Goal: Task Accomplishment & Management: Manage account settings

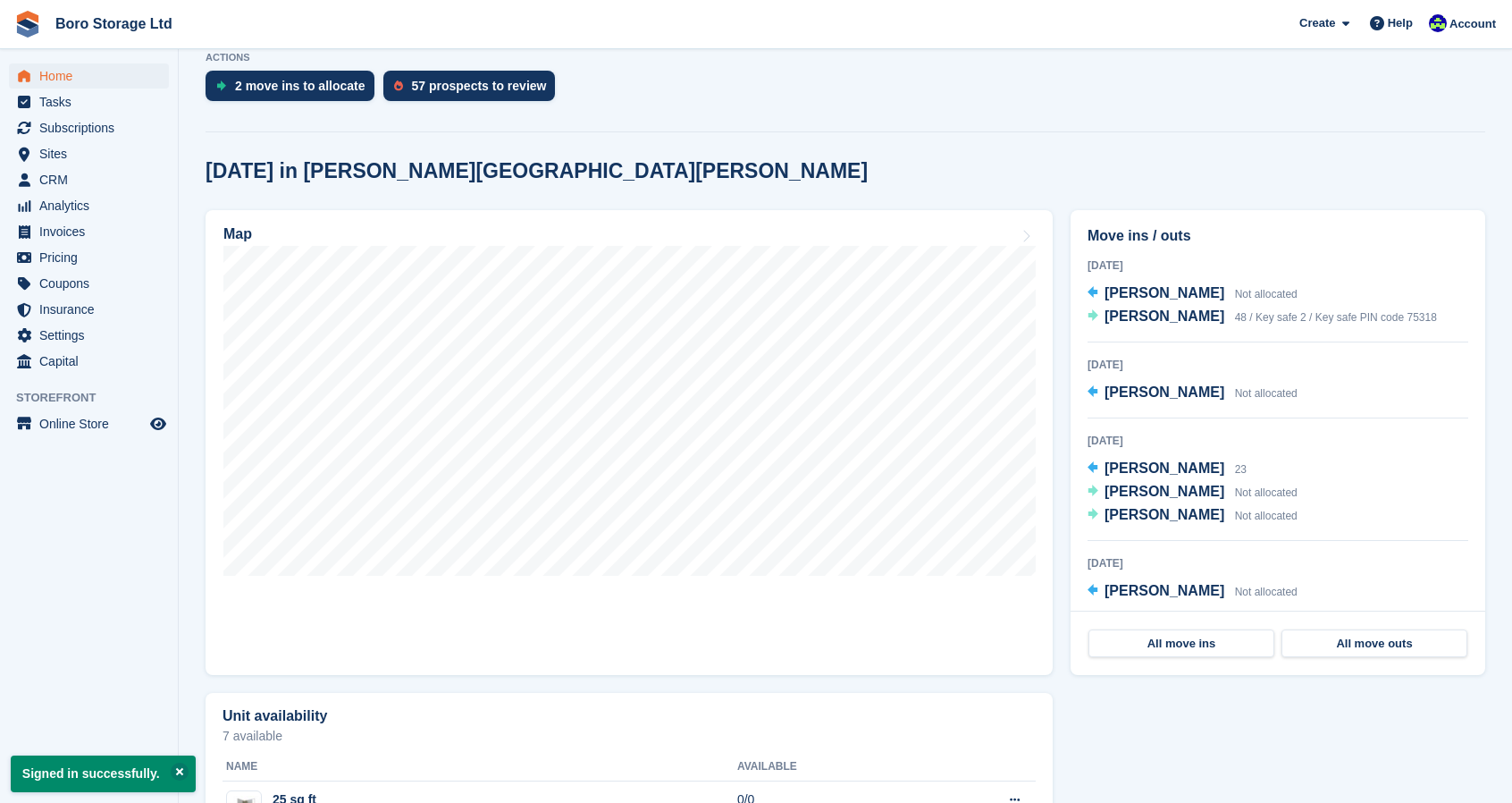
scroll to position [373, 0]
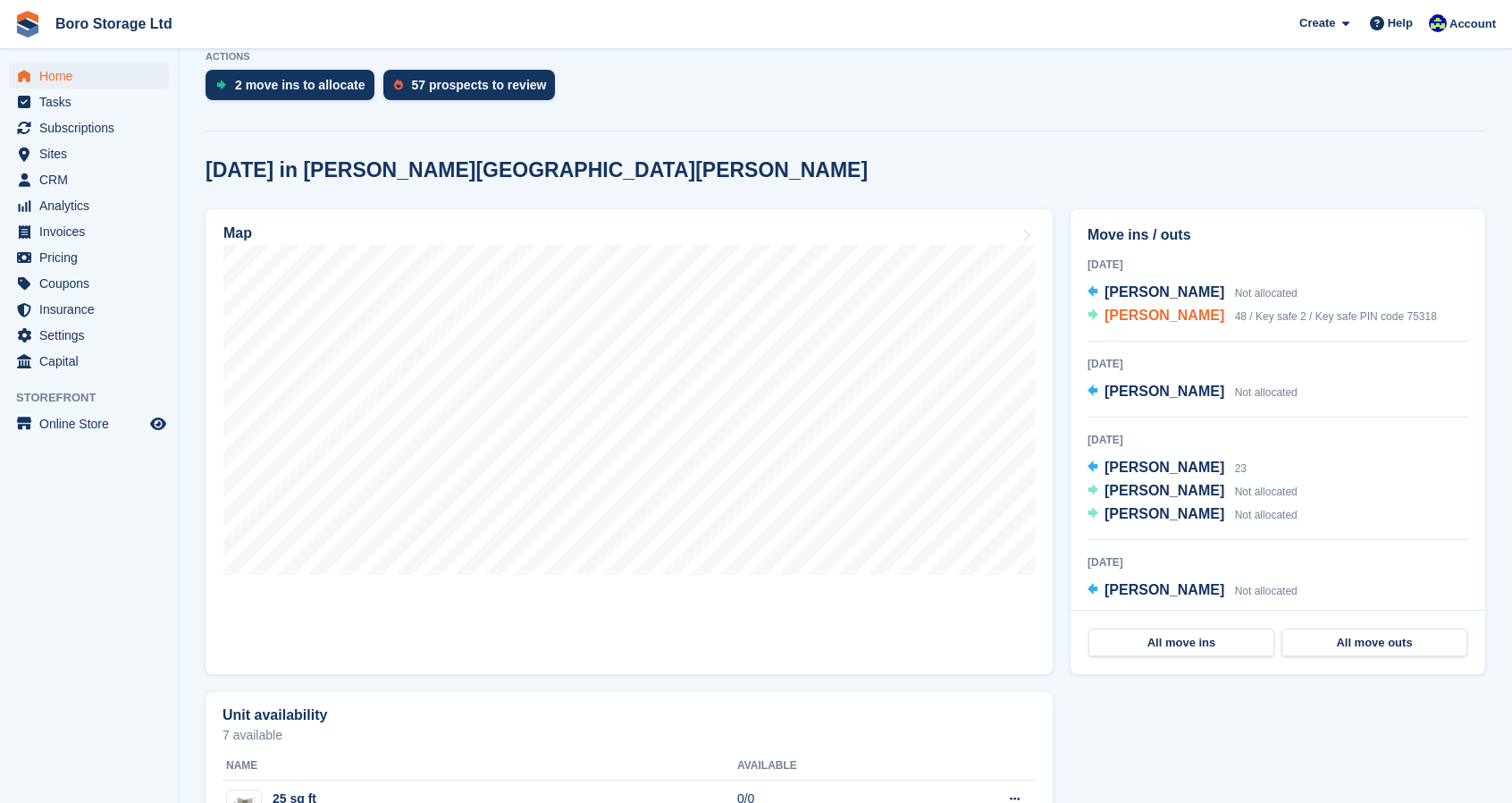
click at [1130, 312] on span "[PERSON_NAME]" at bounding box center [1164, 314] width 119 height 15
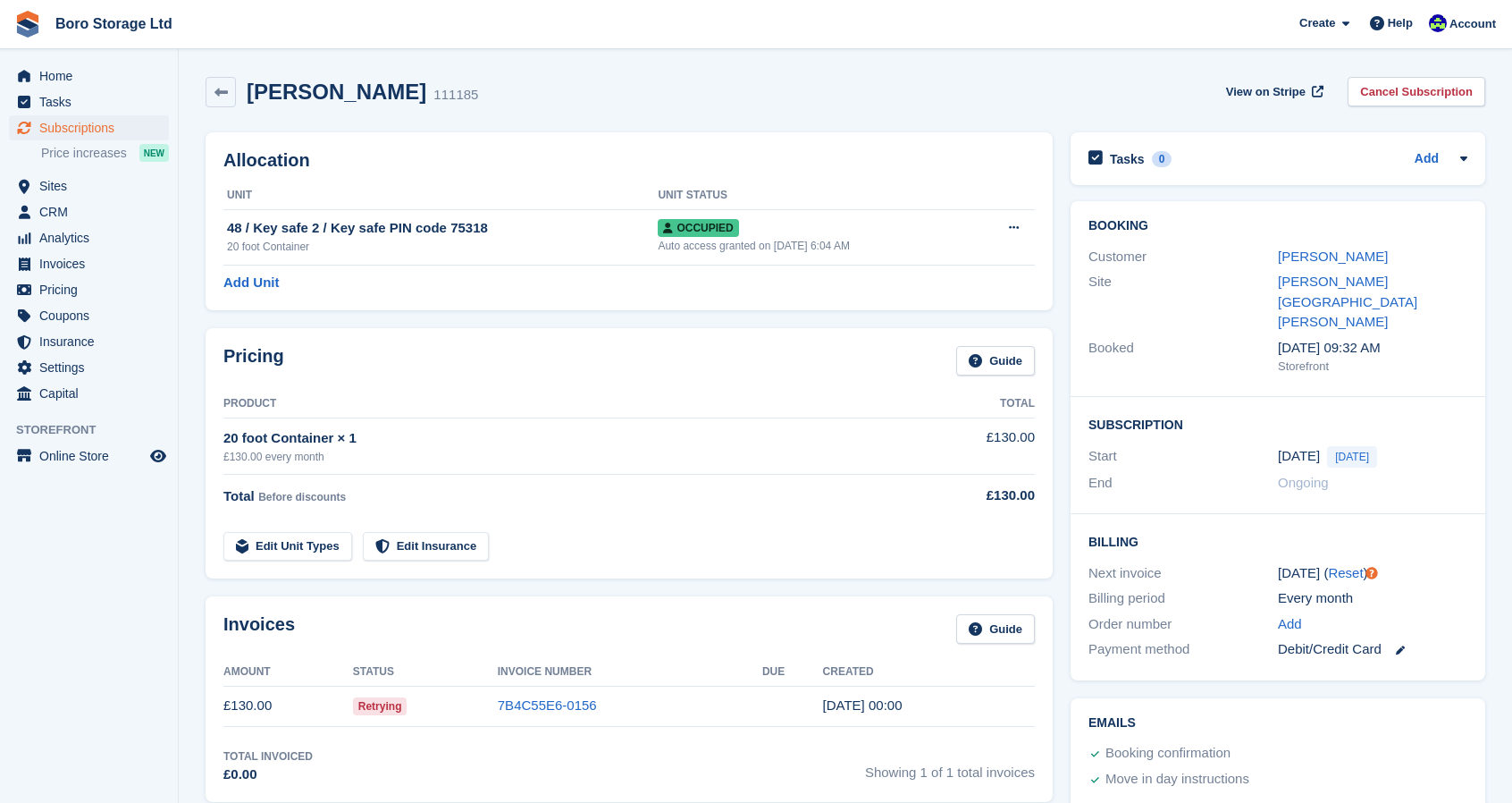
scroll to position [146, 0]
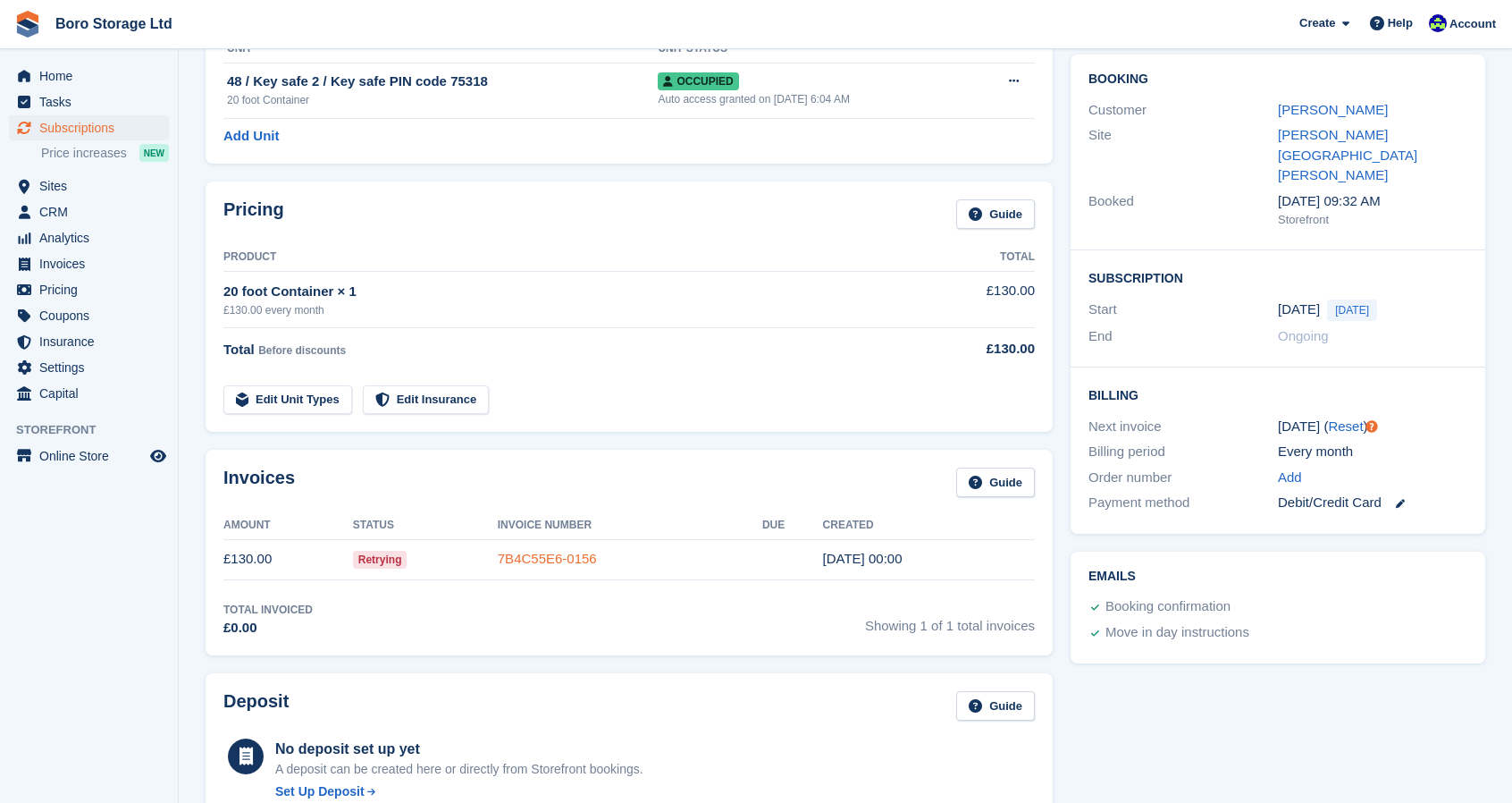
click at [535, 561] on link "7B4C55E6-0156" at bounding box center [547, 558] width 99 height 15
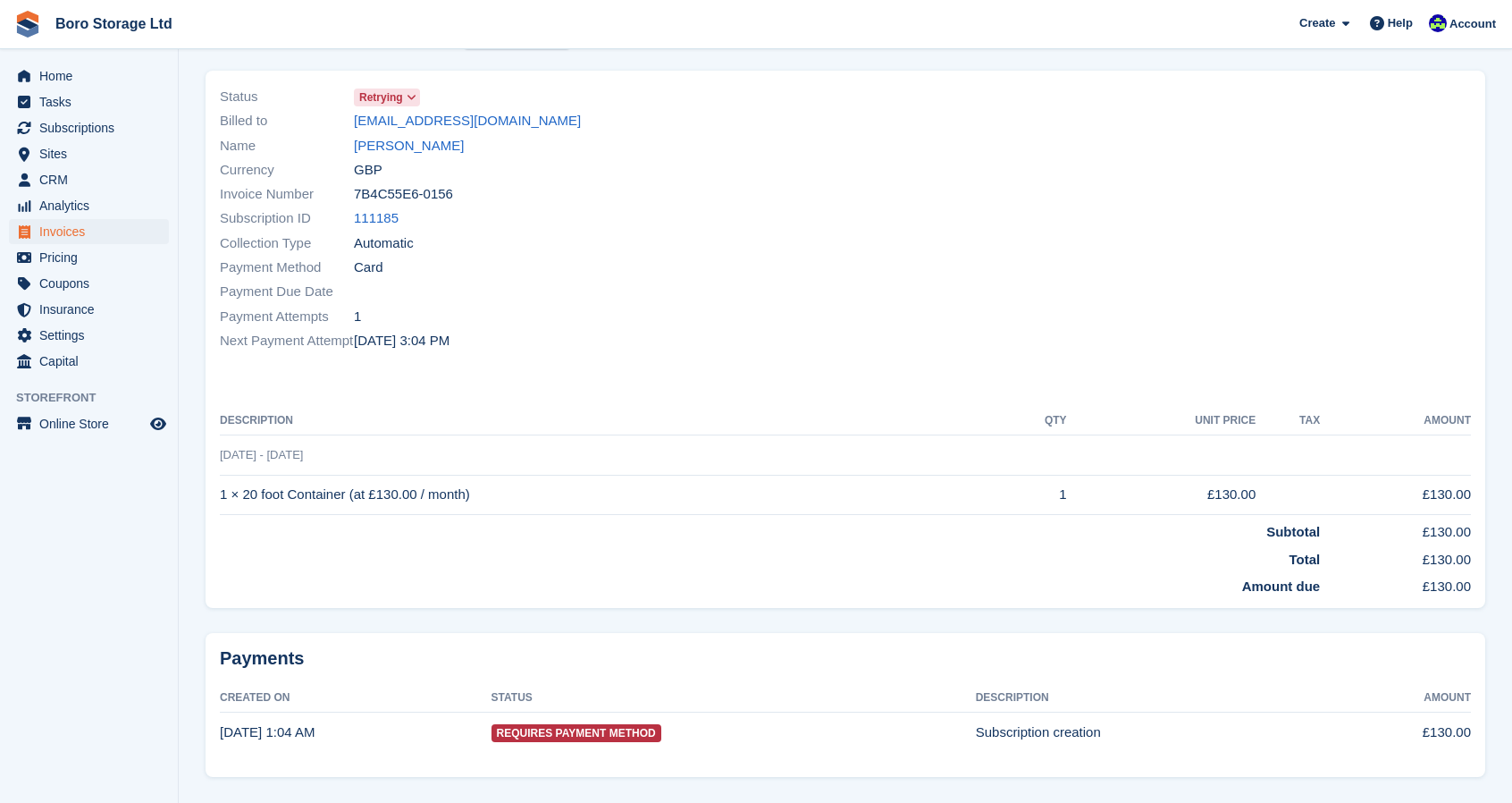
scroll to position [148, 0]
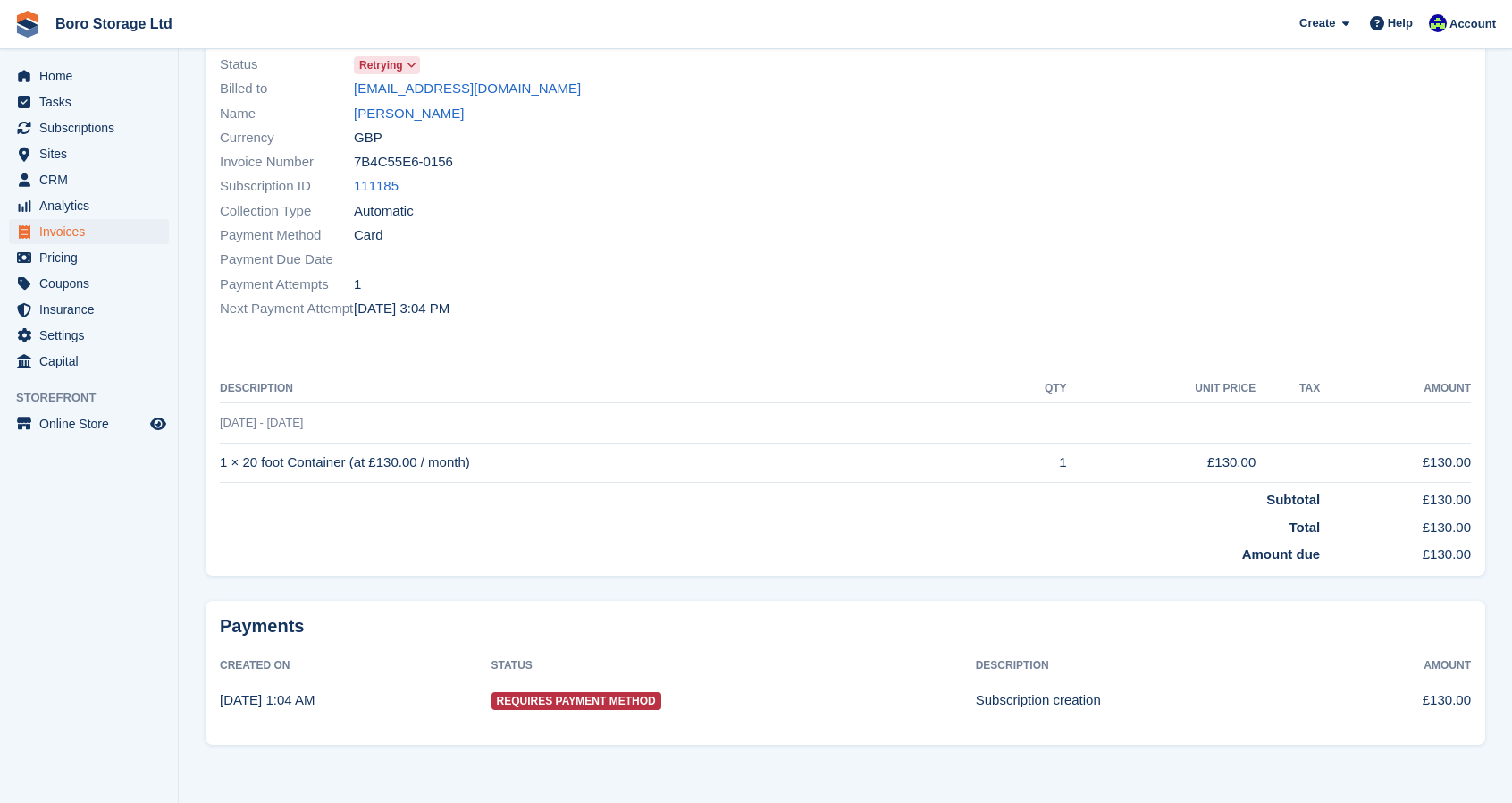
click at [554, 698] on span "Requires Payment Method" at bounding box center [576, 701] width 170 height 18
click at [540, 696] on span "Requires Payment Method" at bounding box center [576, 701] width 170 height 18
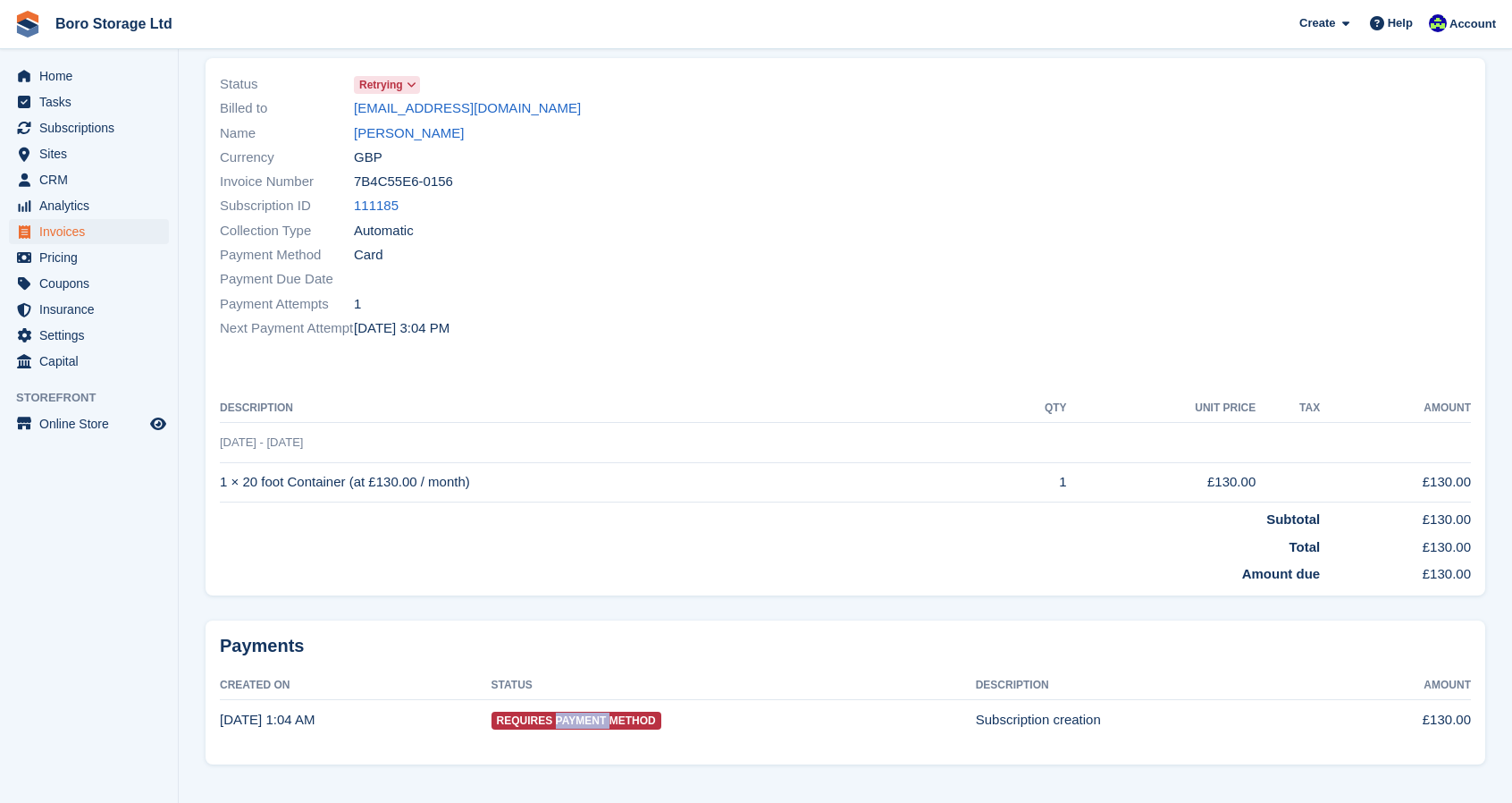
scroll to position [0, 0]
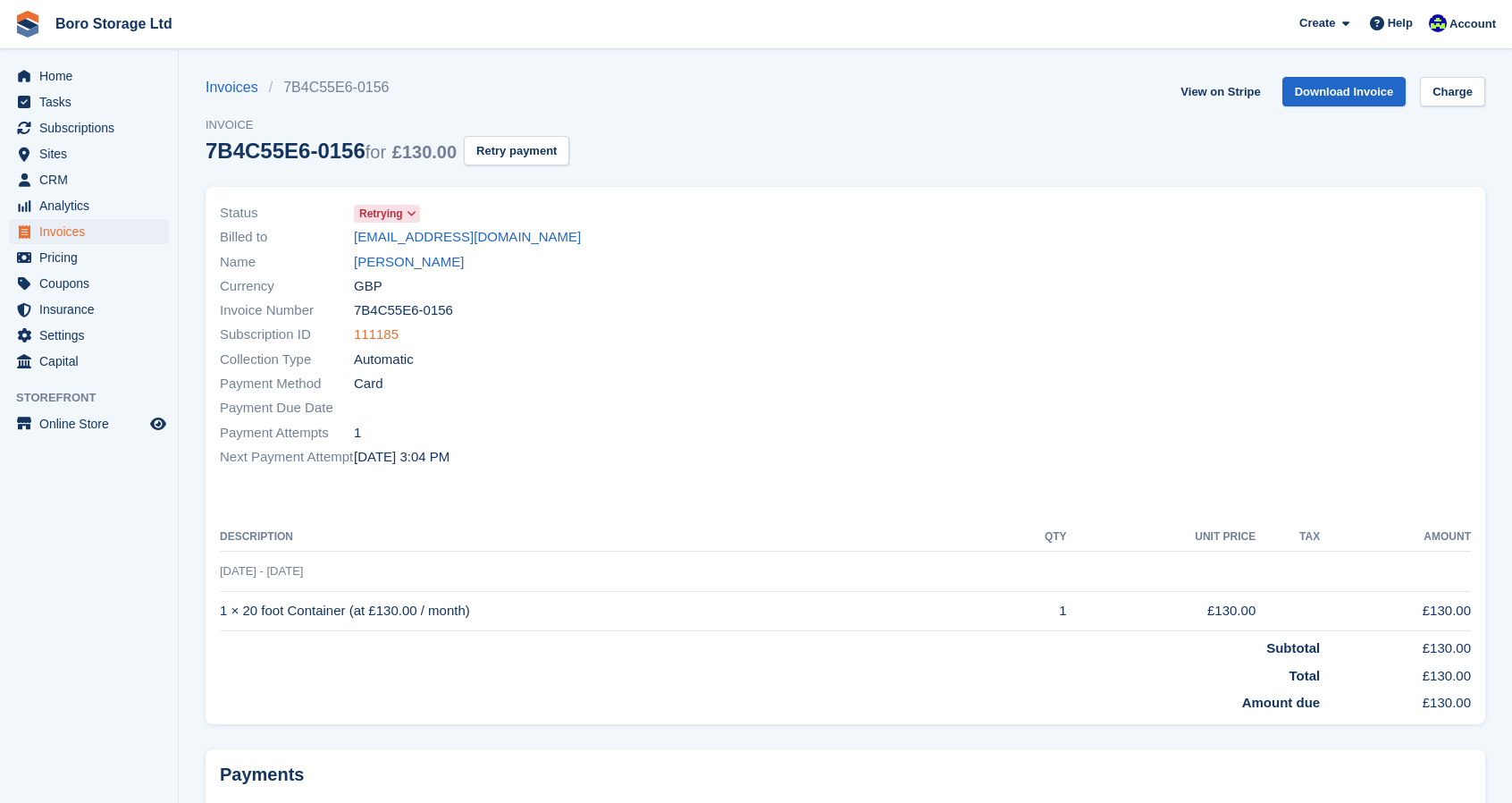
click at [388, 335] on link "111185" at bounding box center [376, 334] width 45 height 21
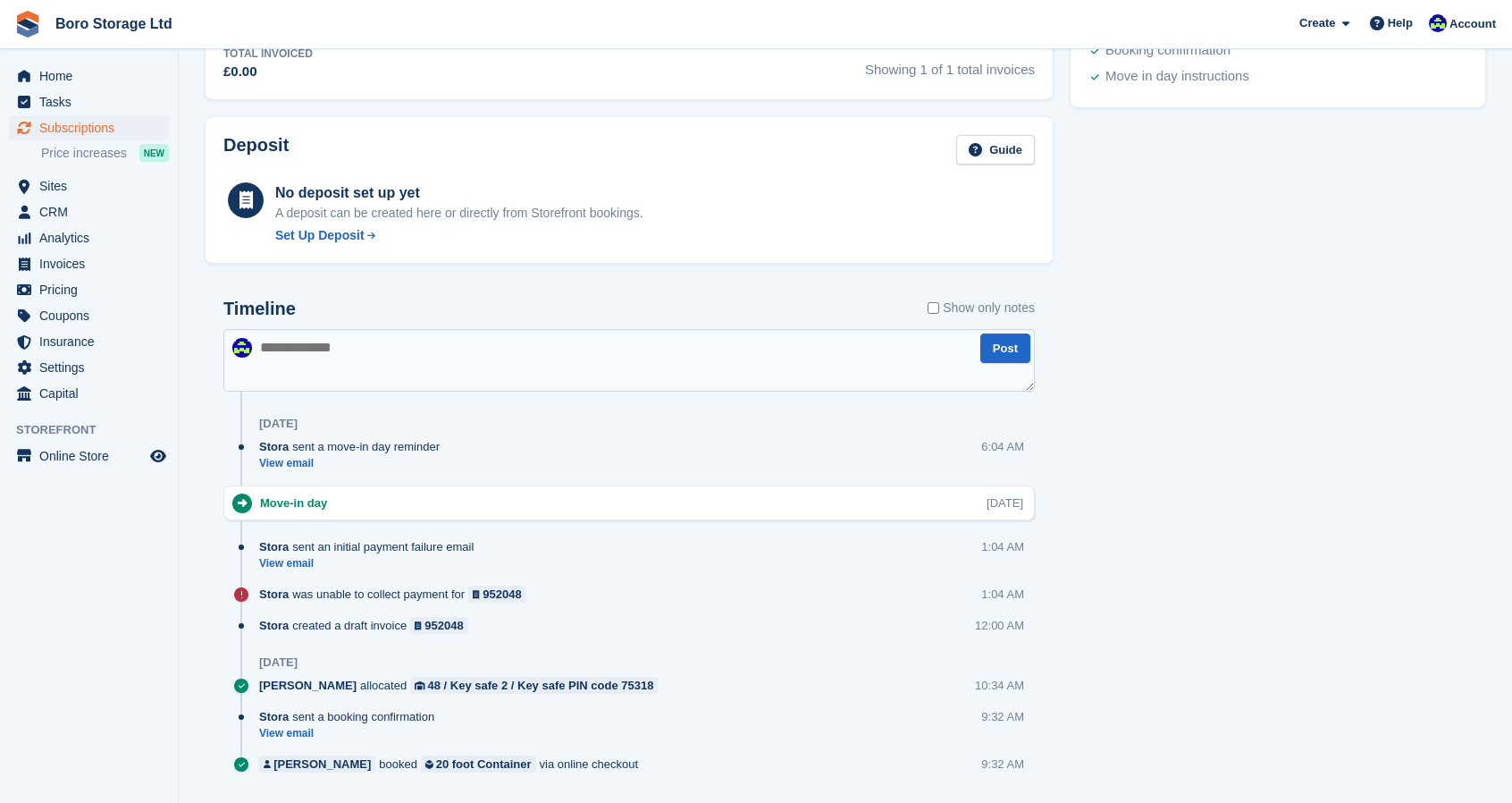
scroll to position [746, 0]
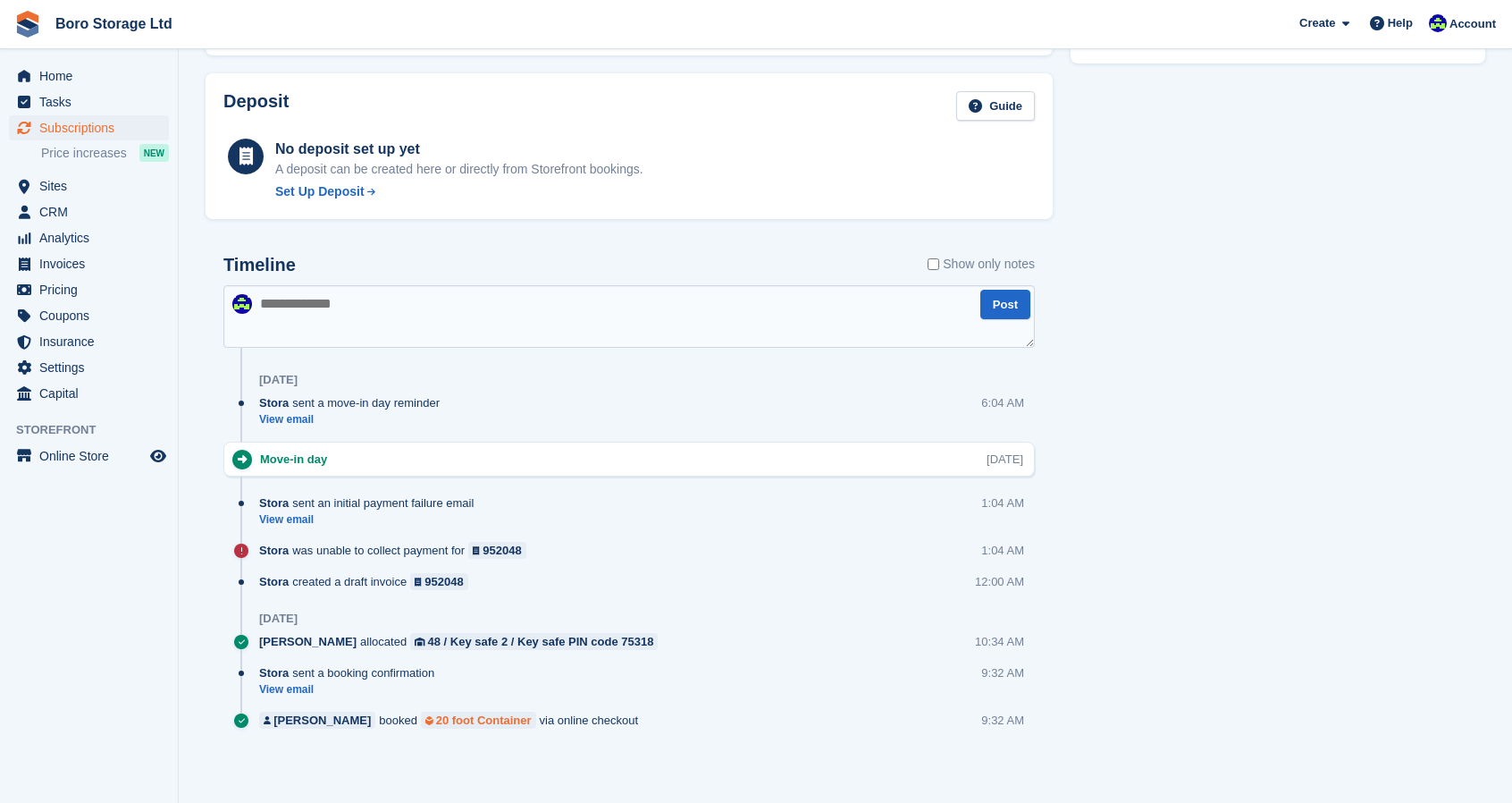
click at [475, 711] on div "20 foot Container" at bounding box center [484, 719] width 95 height 17
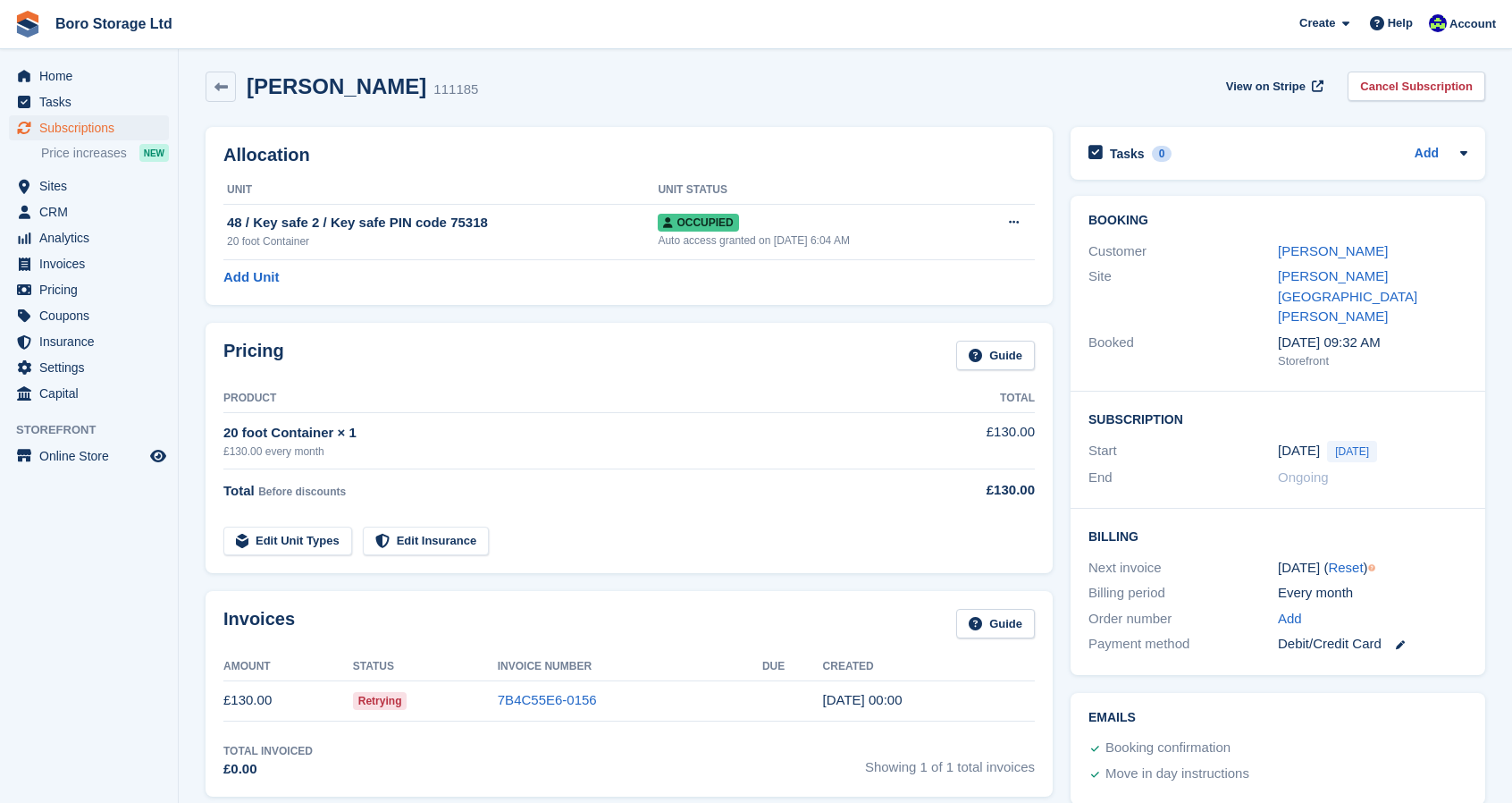
scroll to position [4, 0]
click at [1327, 252] on link "[PERSON_NAME]" at bounding box center [1332, 251] width 110 height 15
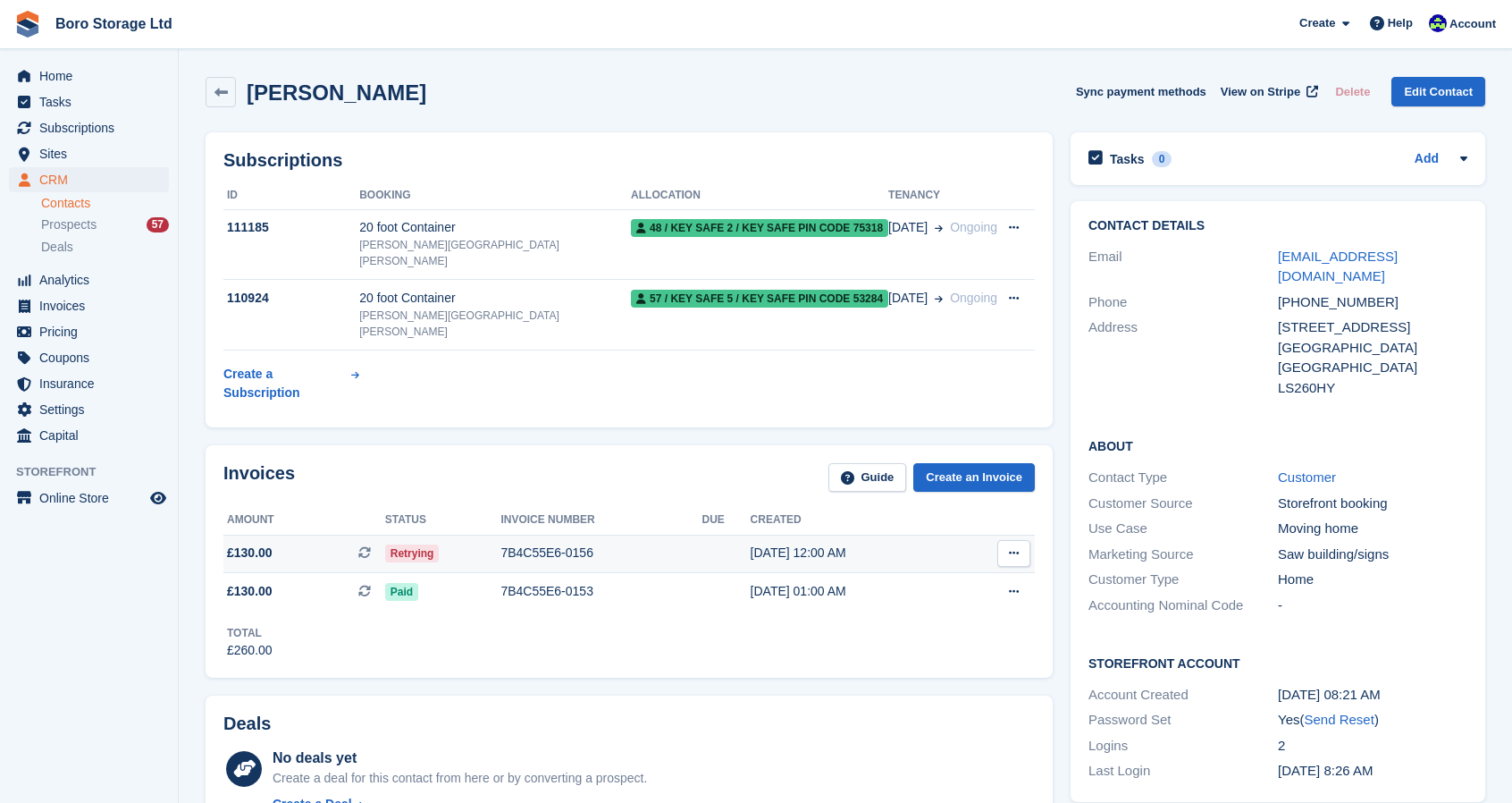
click at [1016, 547] on icon at bounding box center [1014, 552] width 10 height 12
click at [415, 544] on span "Retrying" at bounding box center [412, 553] width 55 height 18
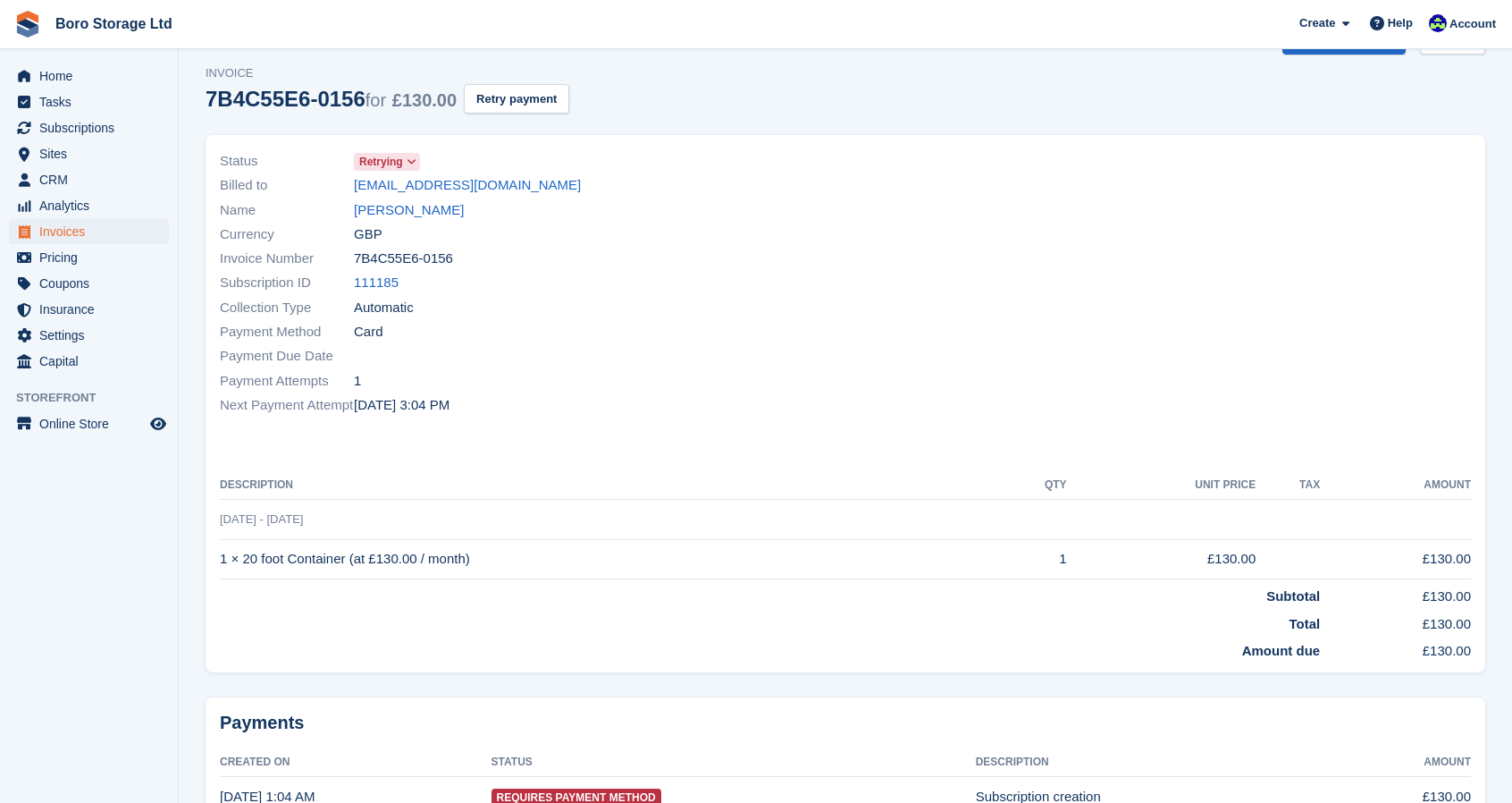
scroll to position [148, 0]
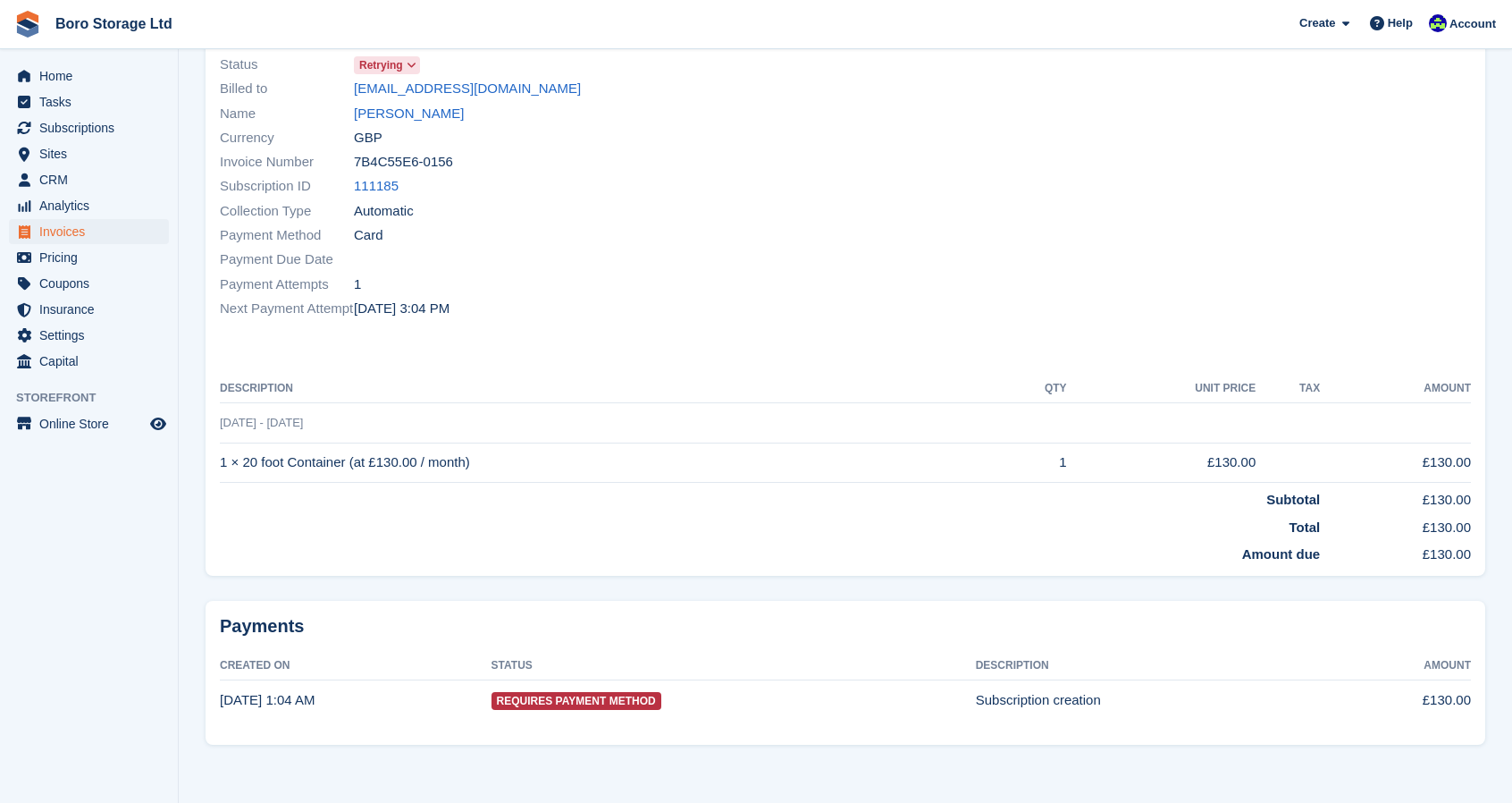
click at [585, 697] on span "Requires Payment Method" at bounding box center [576, 701] width 170 height 18
click at [413, 72] on span at bounding box center [412, 66] width 14 height 14
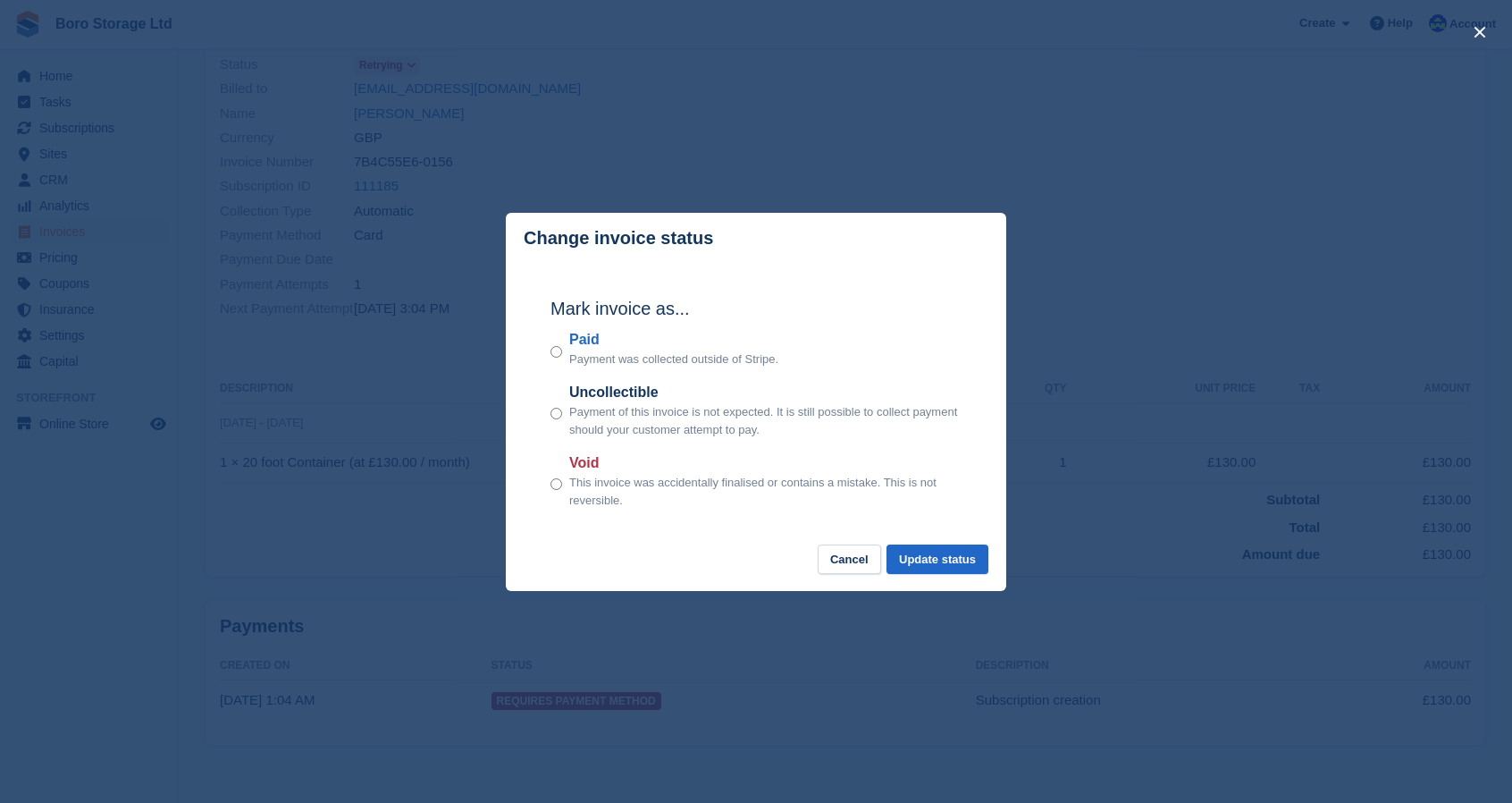
click at [1160, 190] on div "close" at bounding box center [756, 402] width 1512 height 803
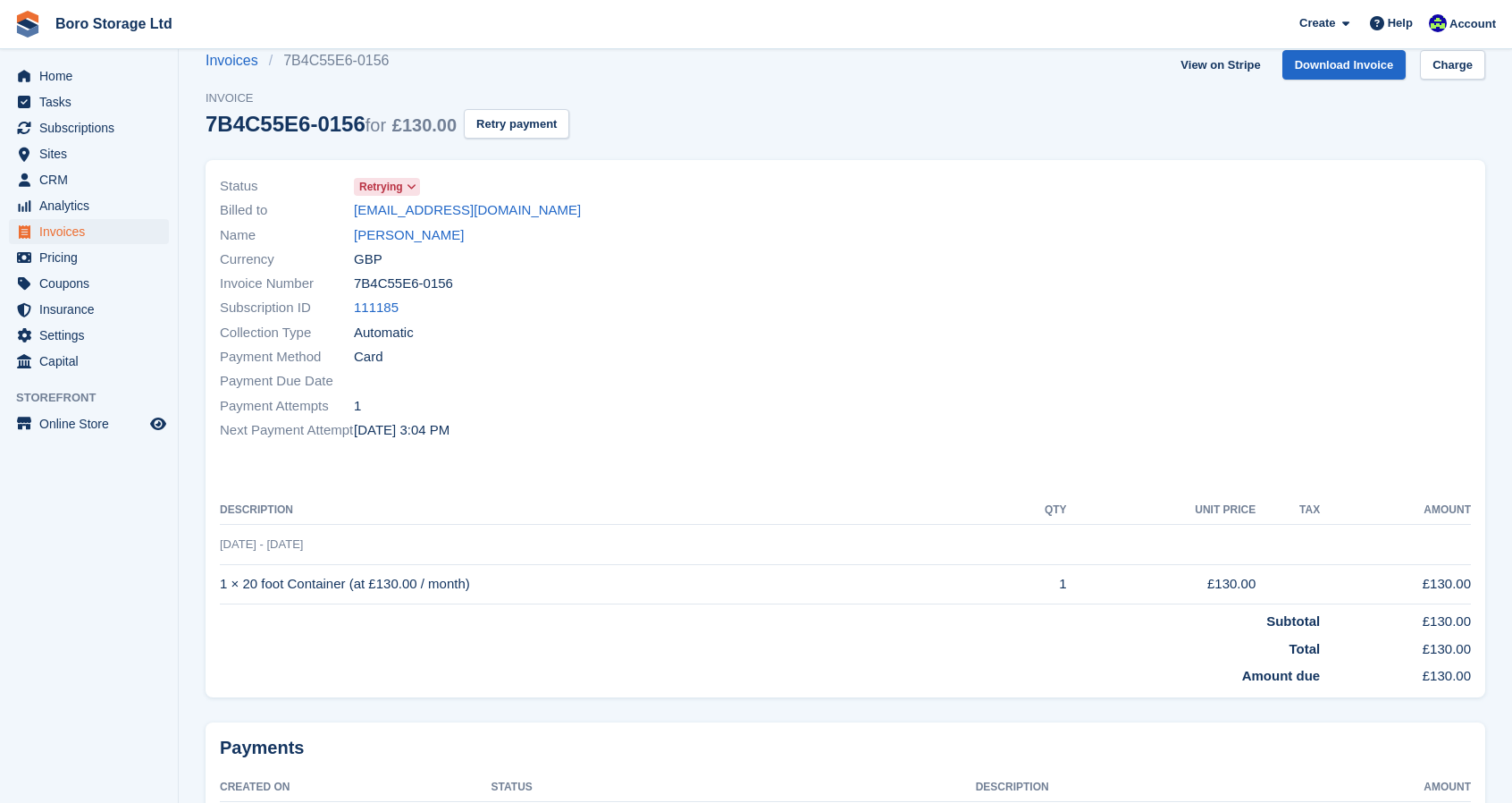
scroll to position [0, 0]
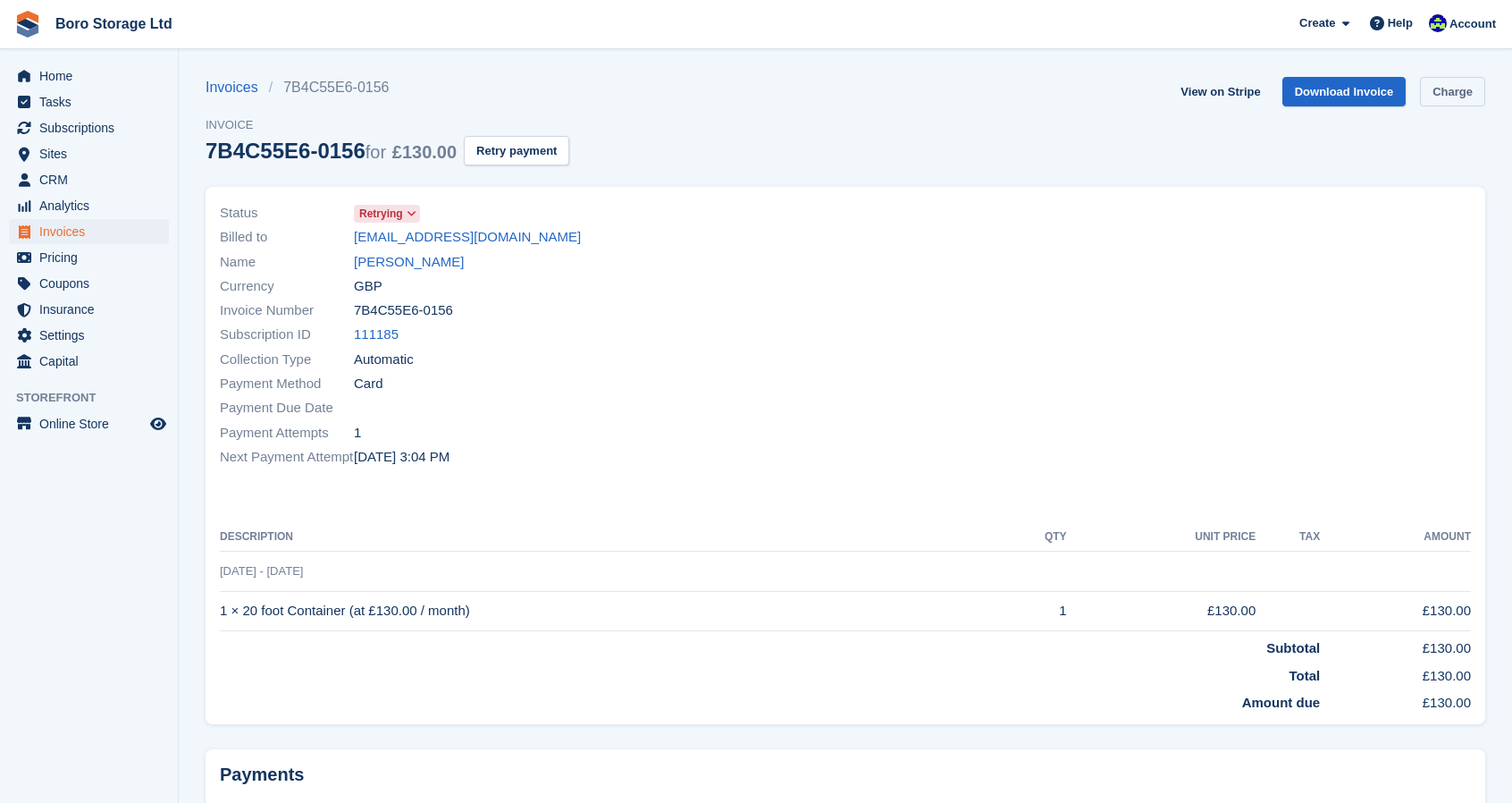
click at [1464, 85] on link "Charge" at bounding box center [1452, 92] width 66 height 30
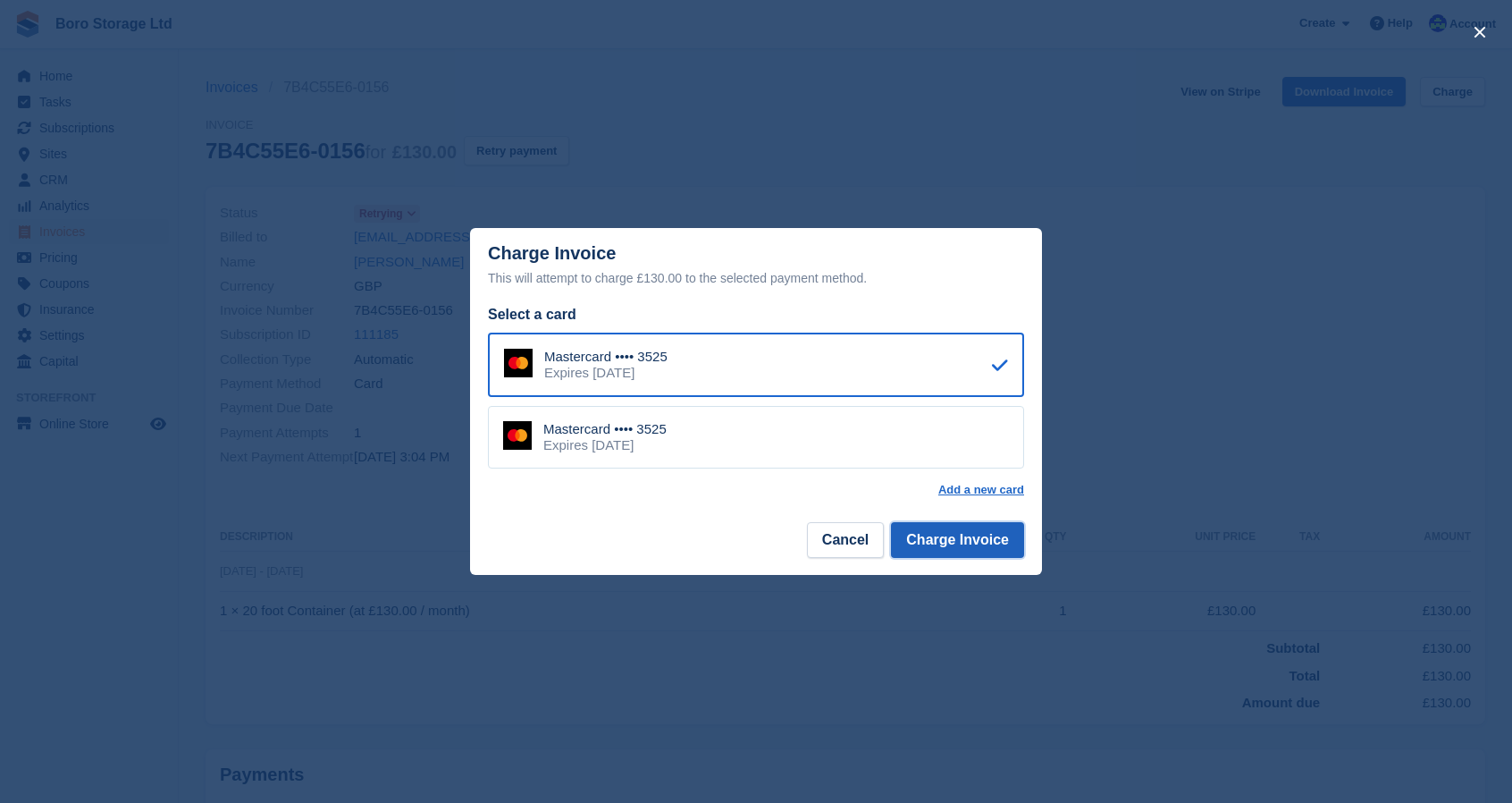
click at [980, 547] on button "Charge Invoice" at bounding box center [957, 540] width 133 height 36
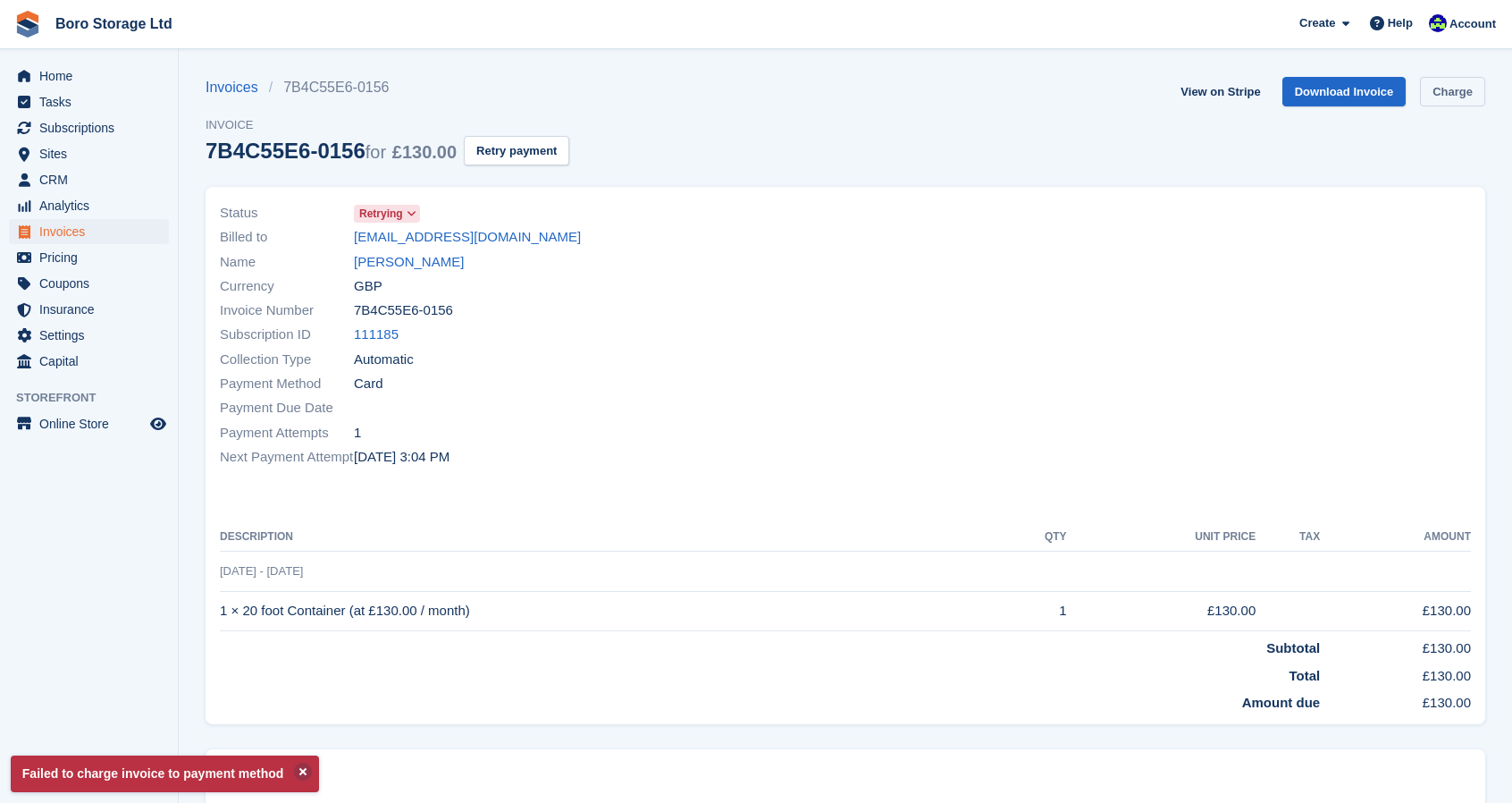
click at [1455, 99] on link "Charge" at bounding box center [1452, 92] width 66 height 30
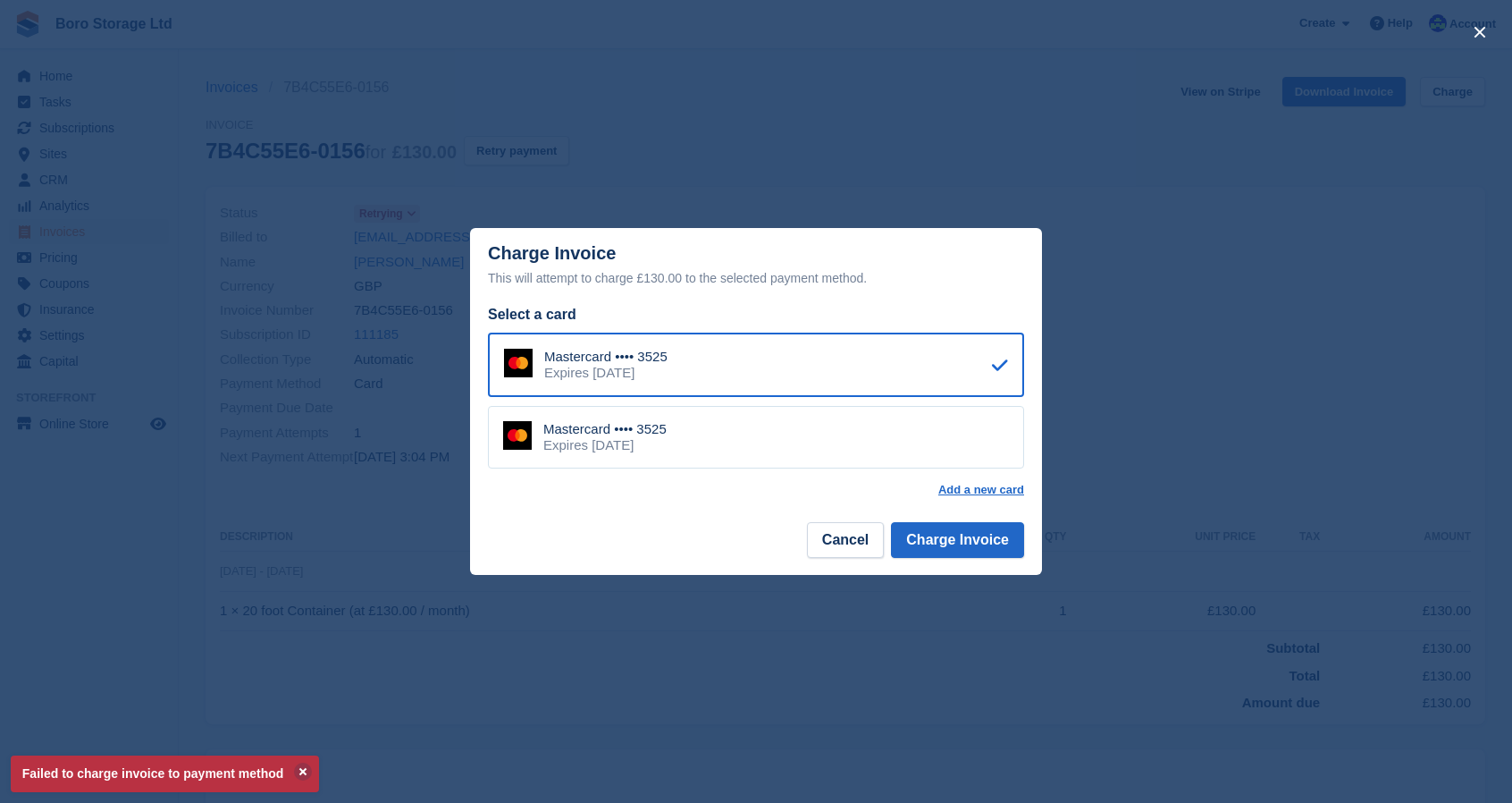
click at [618, 470] on div "Select a card Mastercard •••• 3525 Expires January 2029 Mastercard •••• 3525 Ex…" at bounding box center [755, 400] width 572 height 192
click at [689, 448] on div "Mastercard •••• 3525 Expires January 2029" at bounding box center [755, 437] width 536 height 63
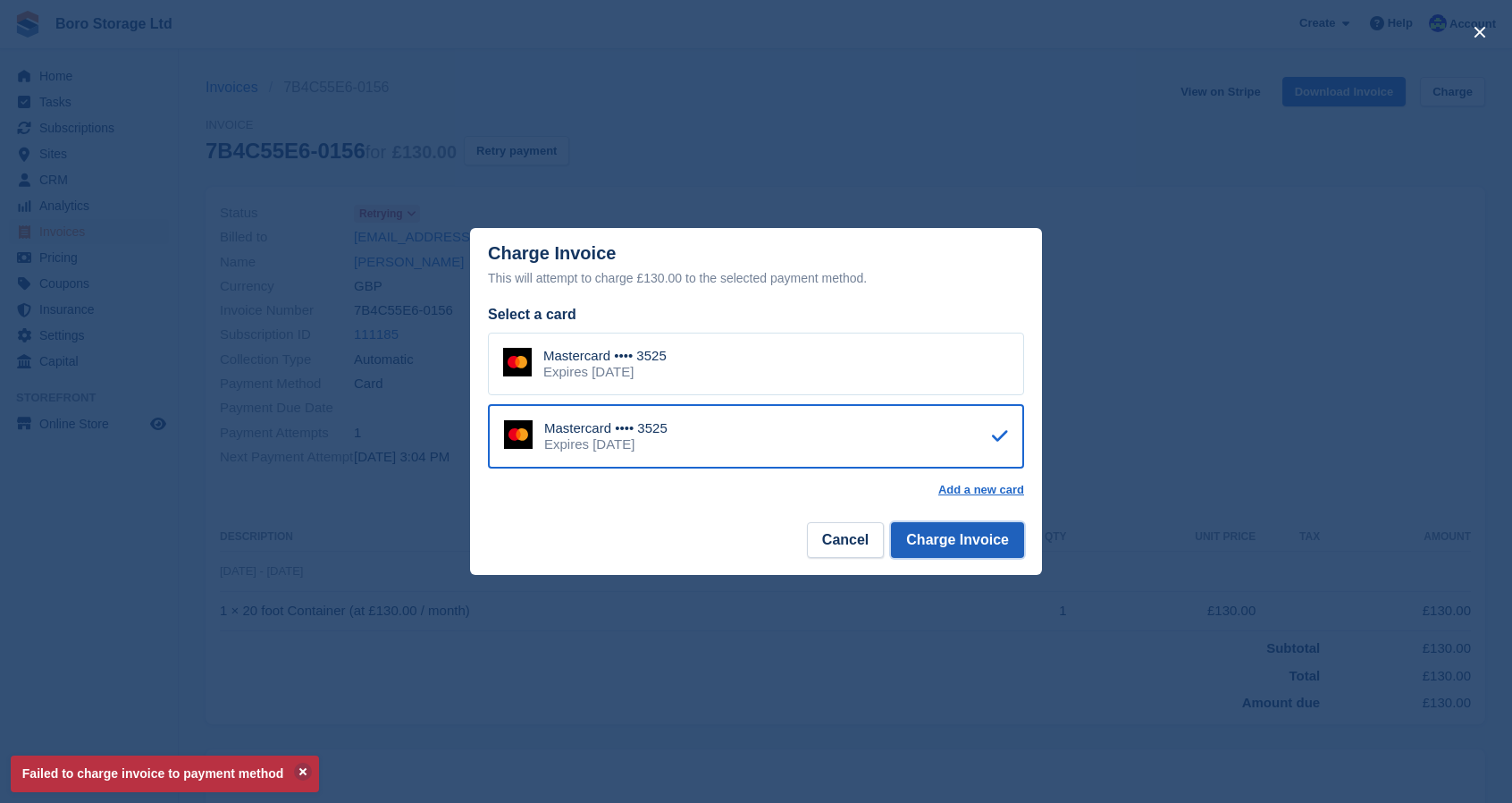
click at [986, 540] on button "Charge Invoice" at bounding box center [957, 540] width 133 height 36
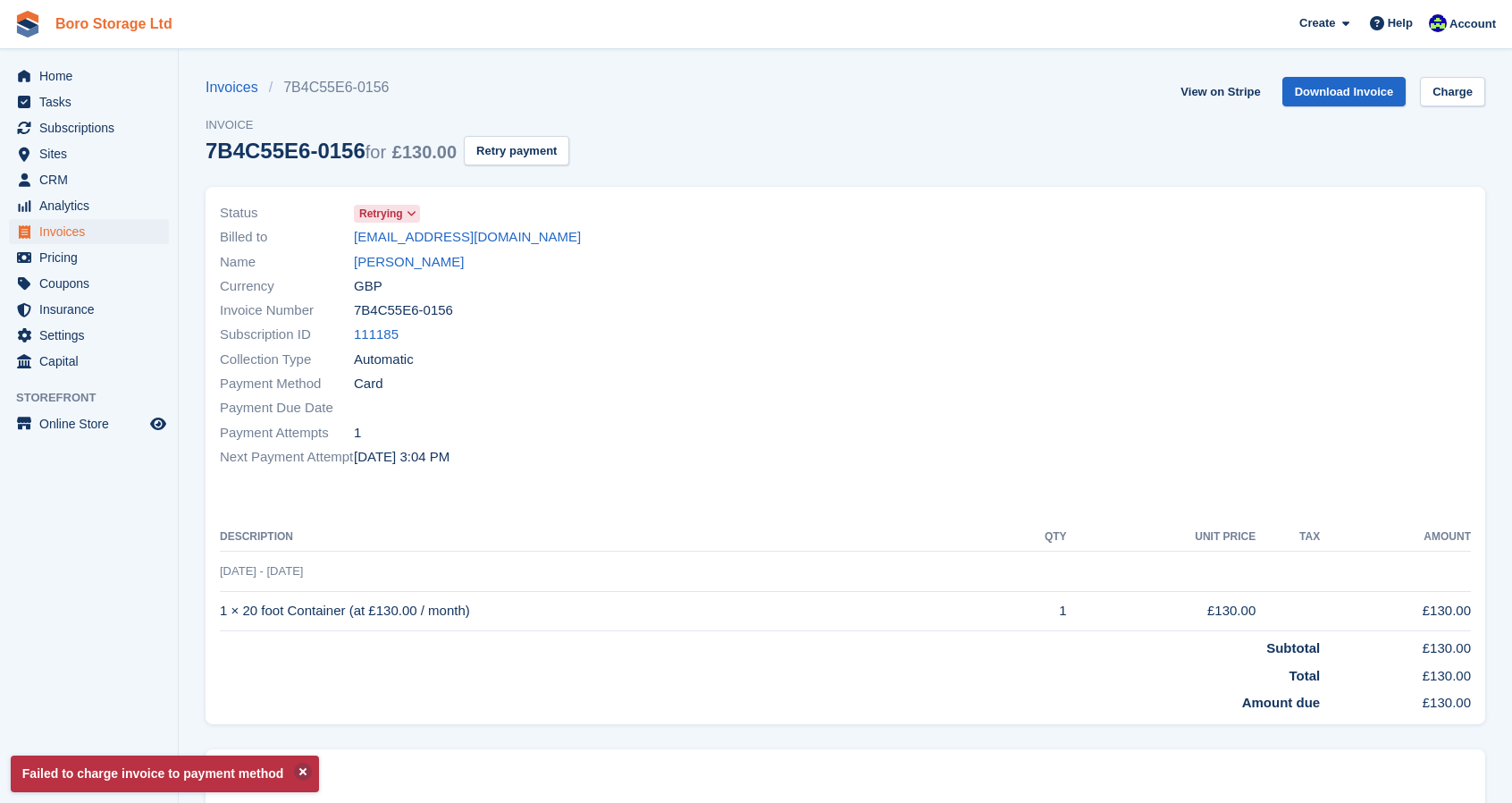
click at [110, 32] on link "Boro Storage Ltd" at bounding box center [114, 23] width 131 height 30
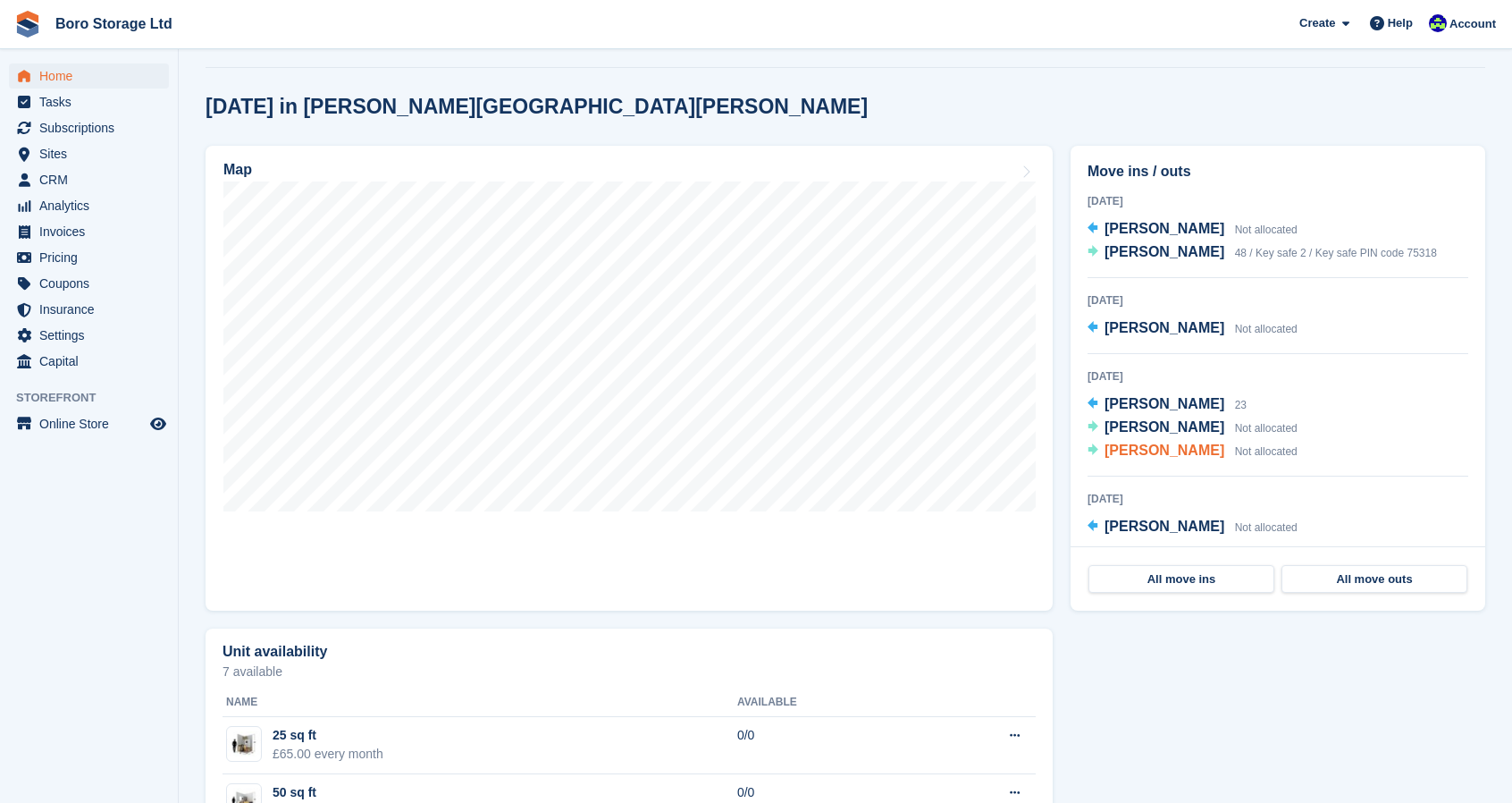
click at [1200, 455] on span "[PERSON_NAME]" at bounding box center [1164, 450] width 119 height 15
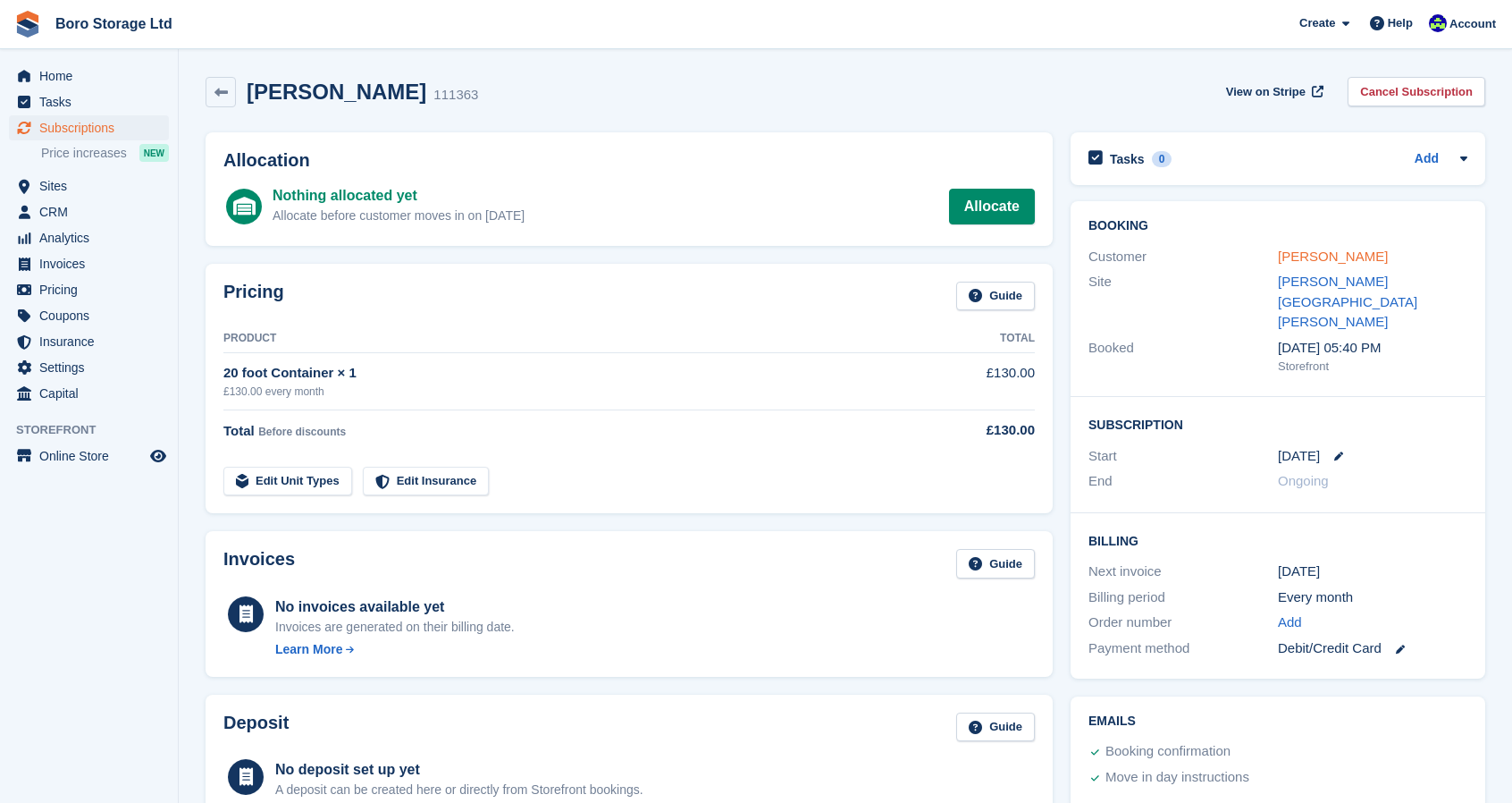
click at [1369, 260] on link "[PERSON_NAME]" at bounding box center [1332, 256] width 110 height 15
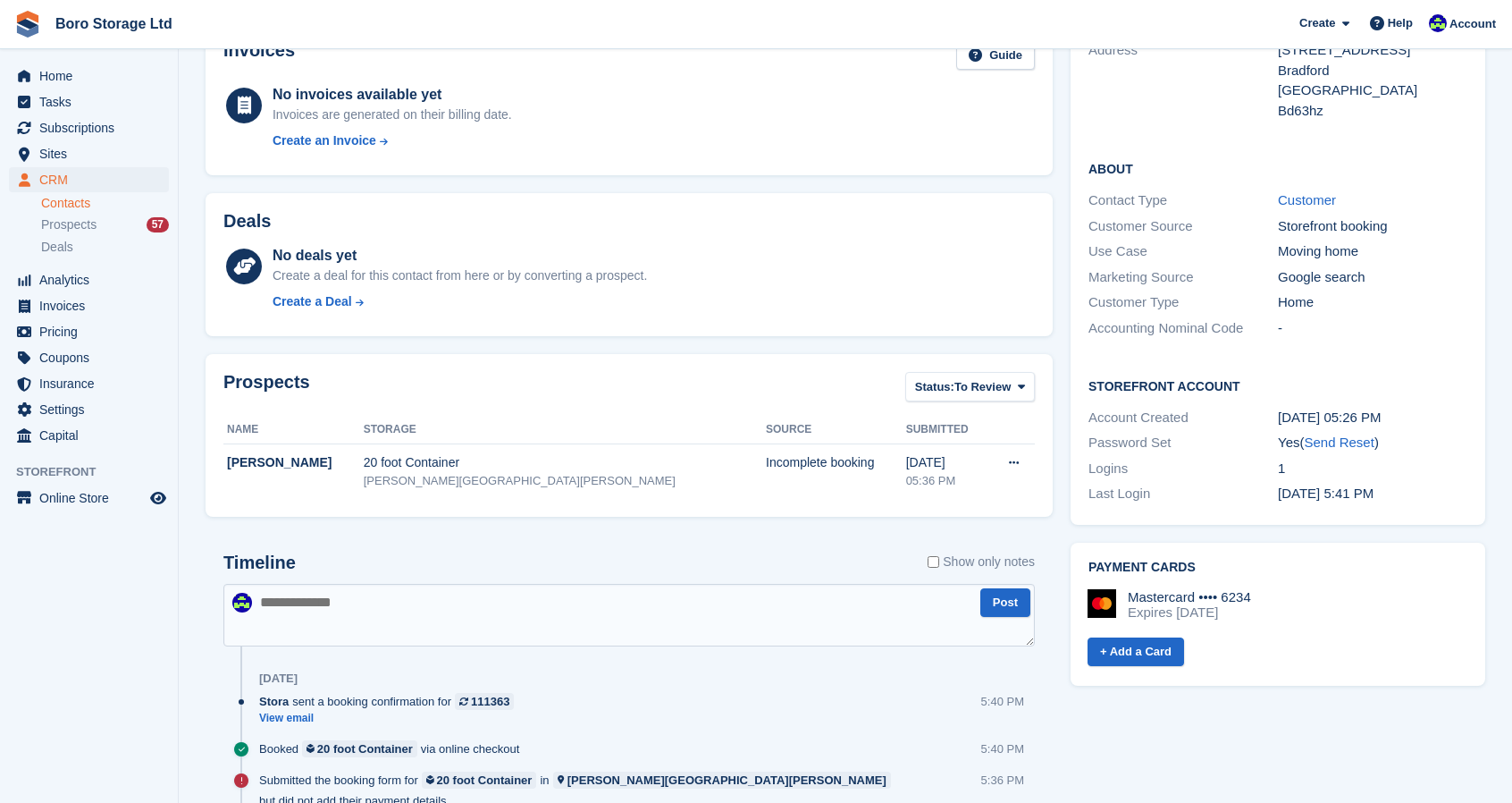
scroll to position [458, 0]
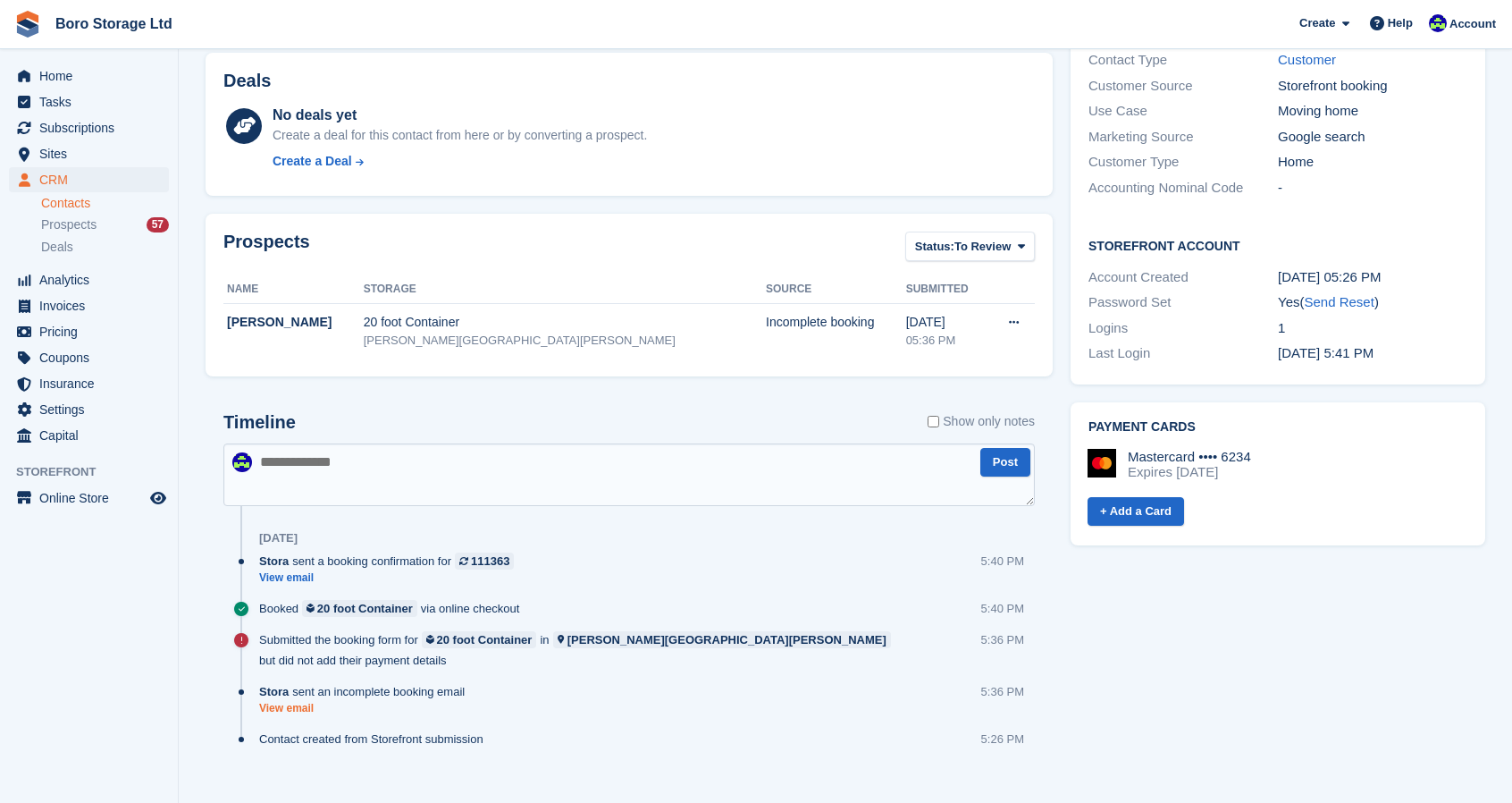
click at [296, 701] on link "View email" at bounding box center [366, 708] width 215 height 15
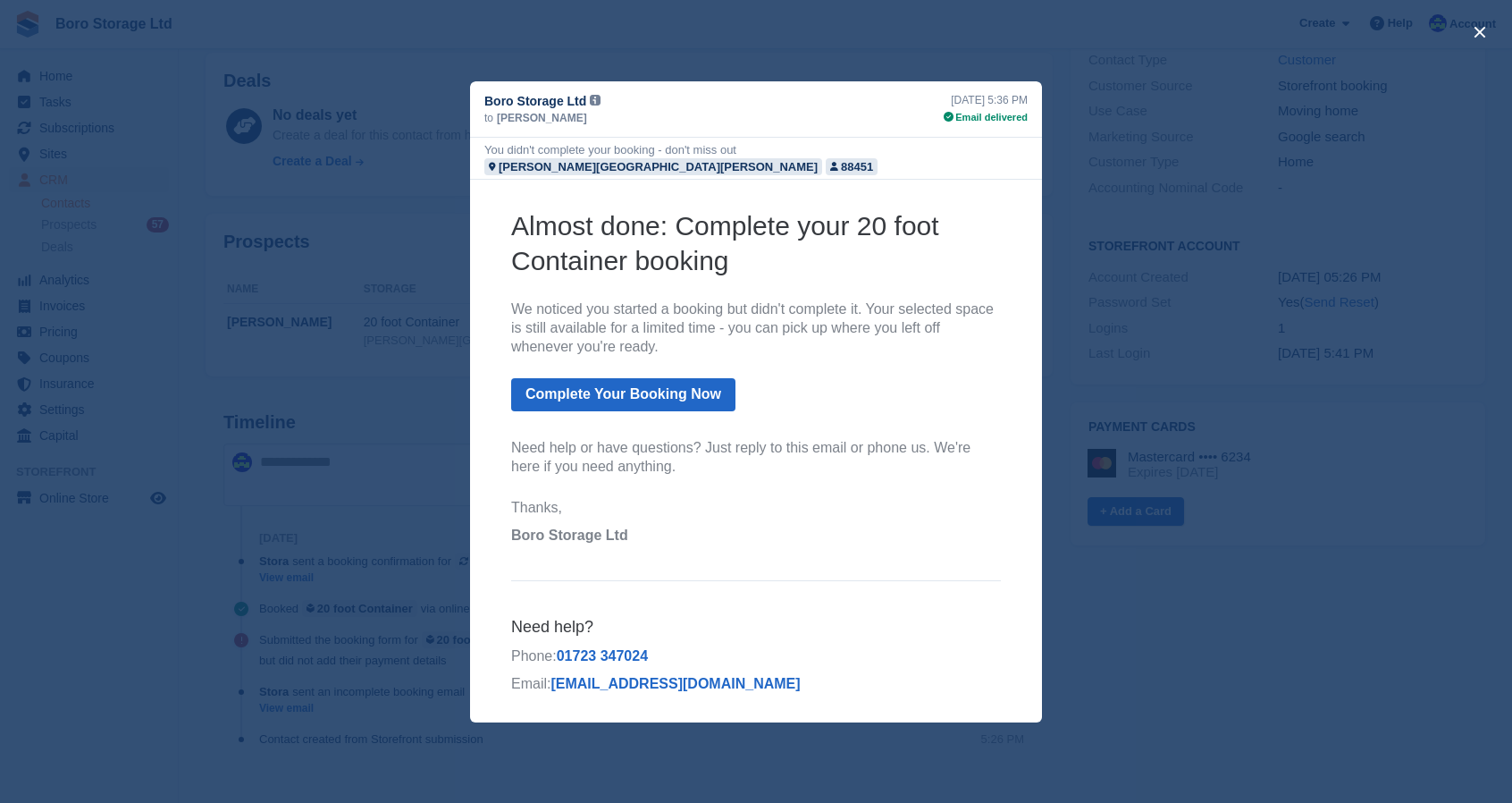
scroll to position [0, 0]
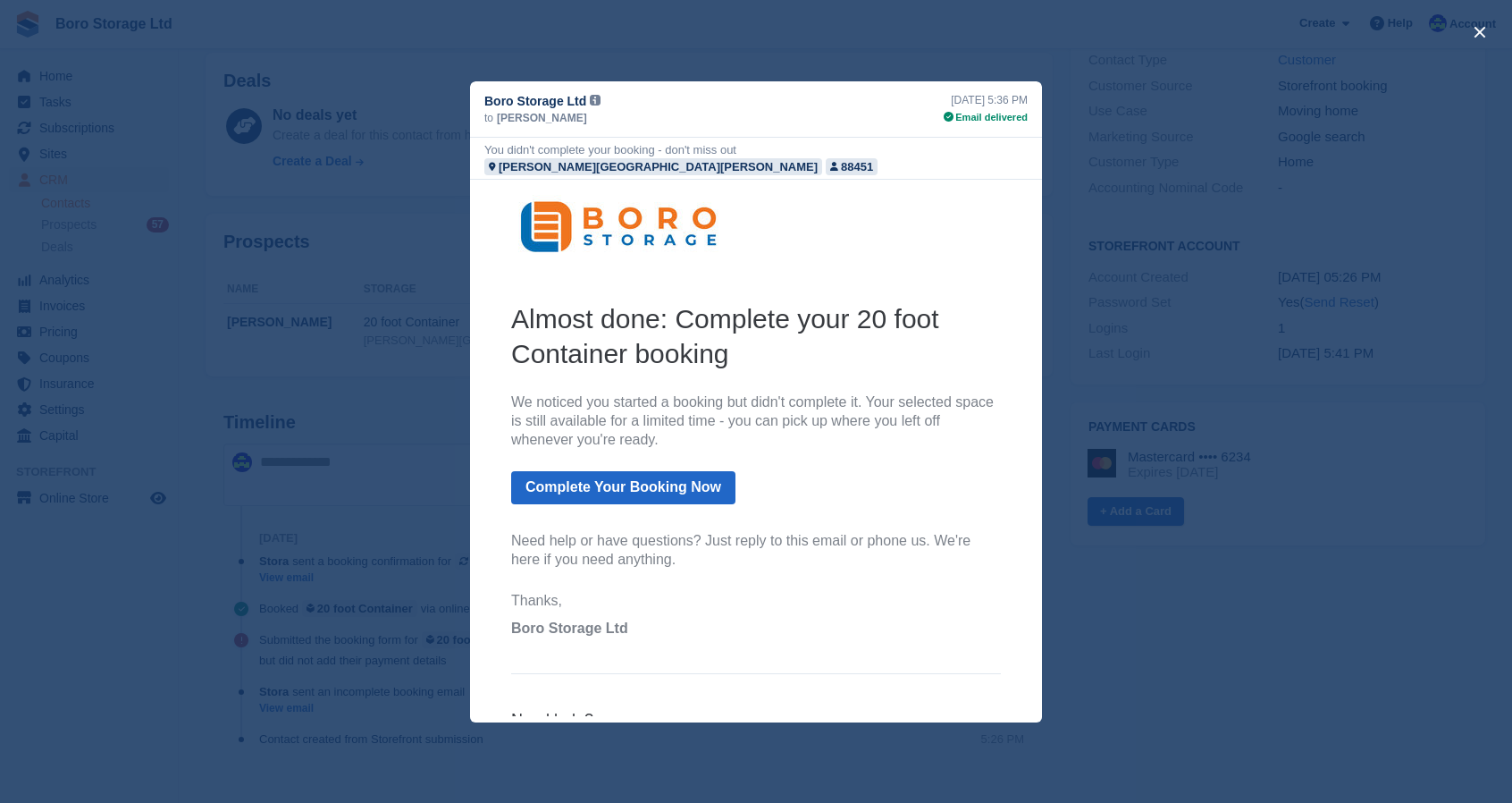
click at [1338, 447] on div "close" at bounding box center [756, 402] width 1512 height 803
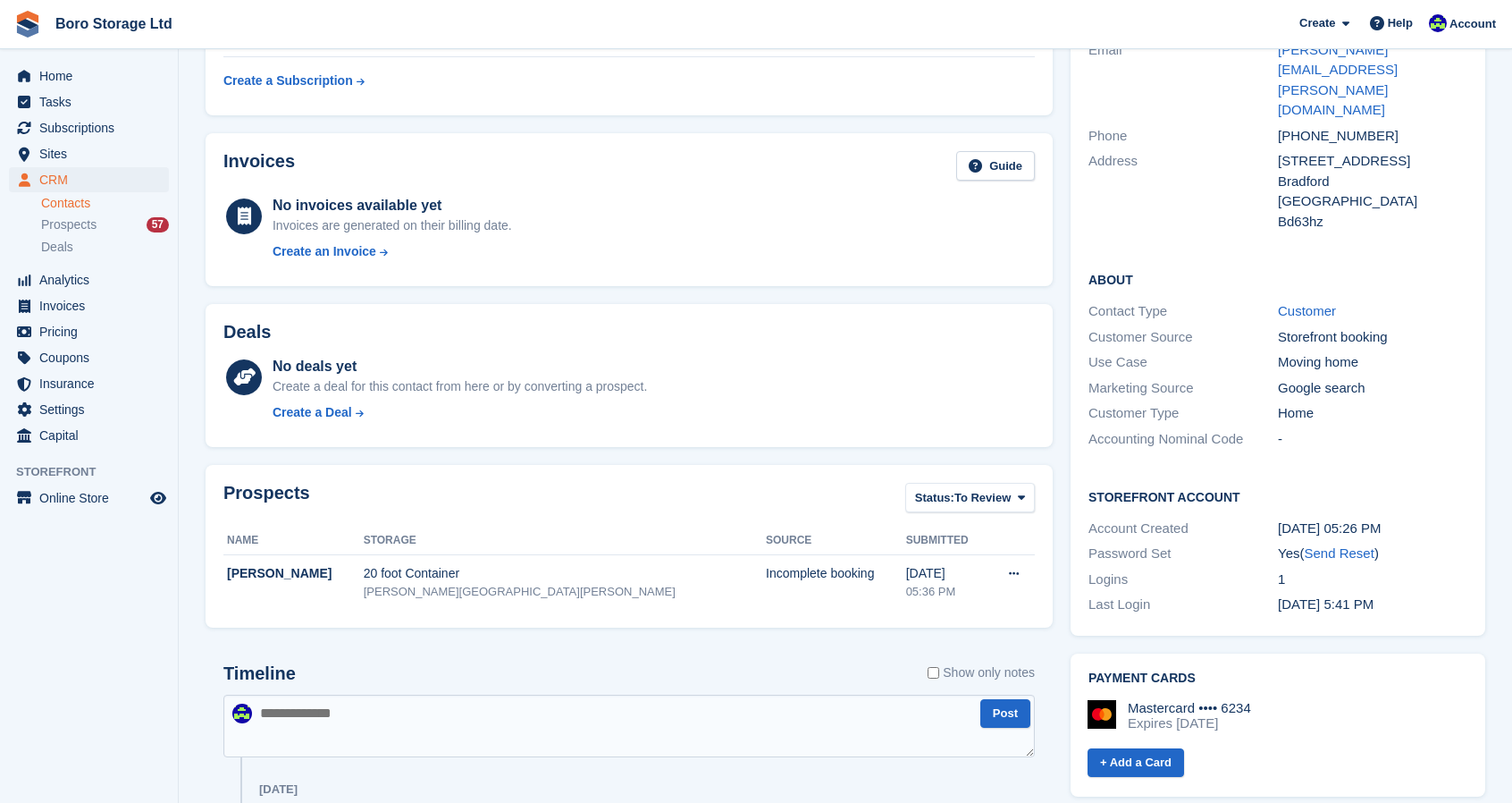
scroll to position [458, 0]
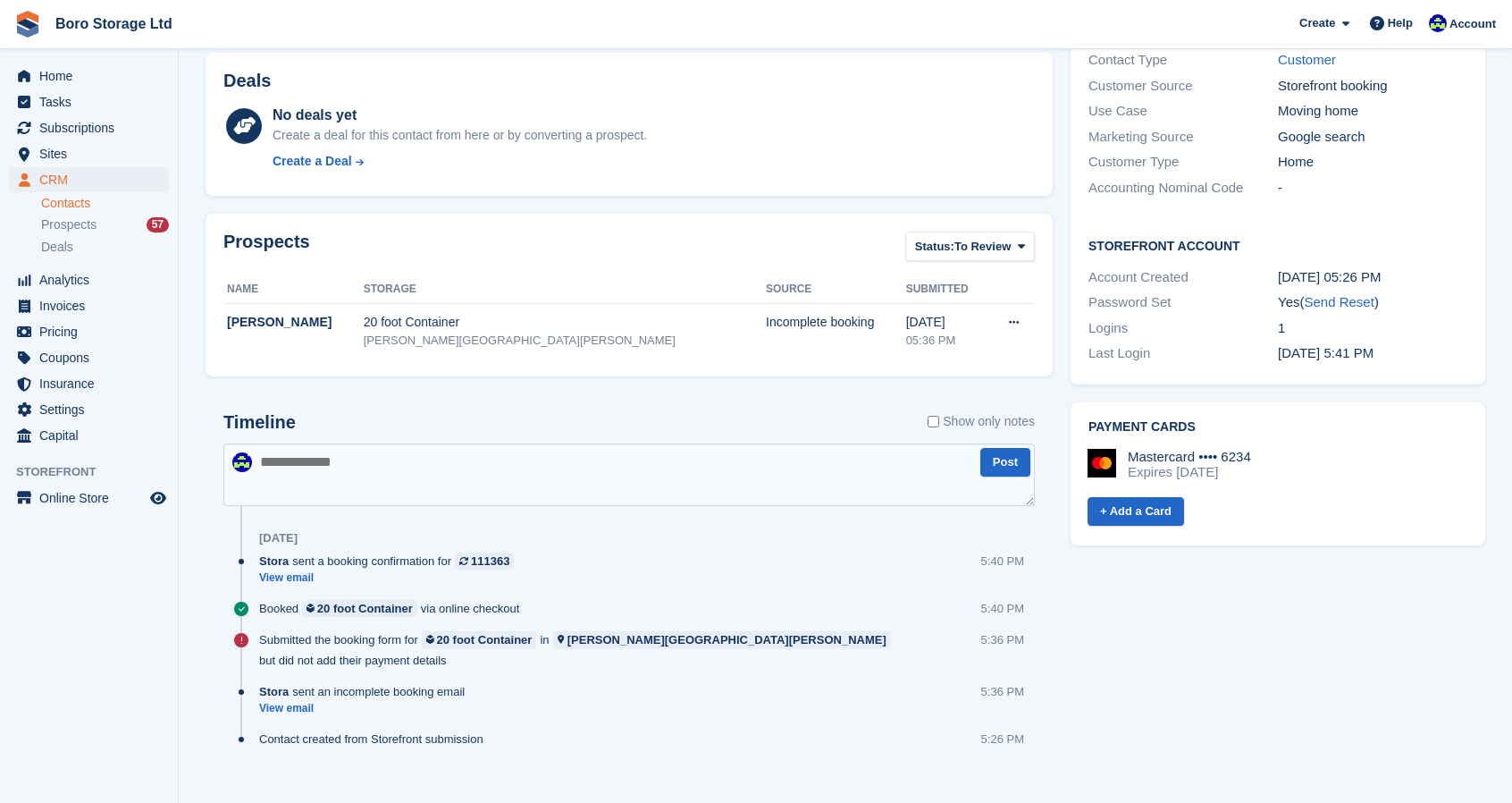
click at [1235, 449] on div "Mastercard •••• 6234" at bounding box center [1189, 457] width 123 height 16
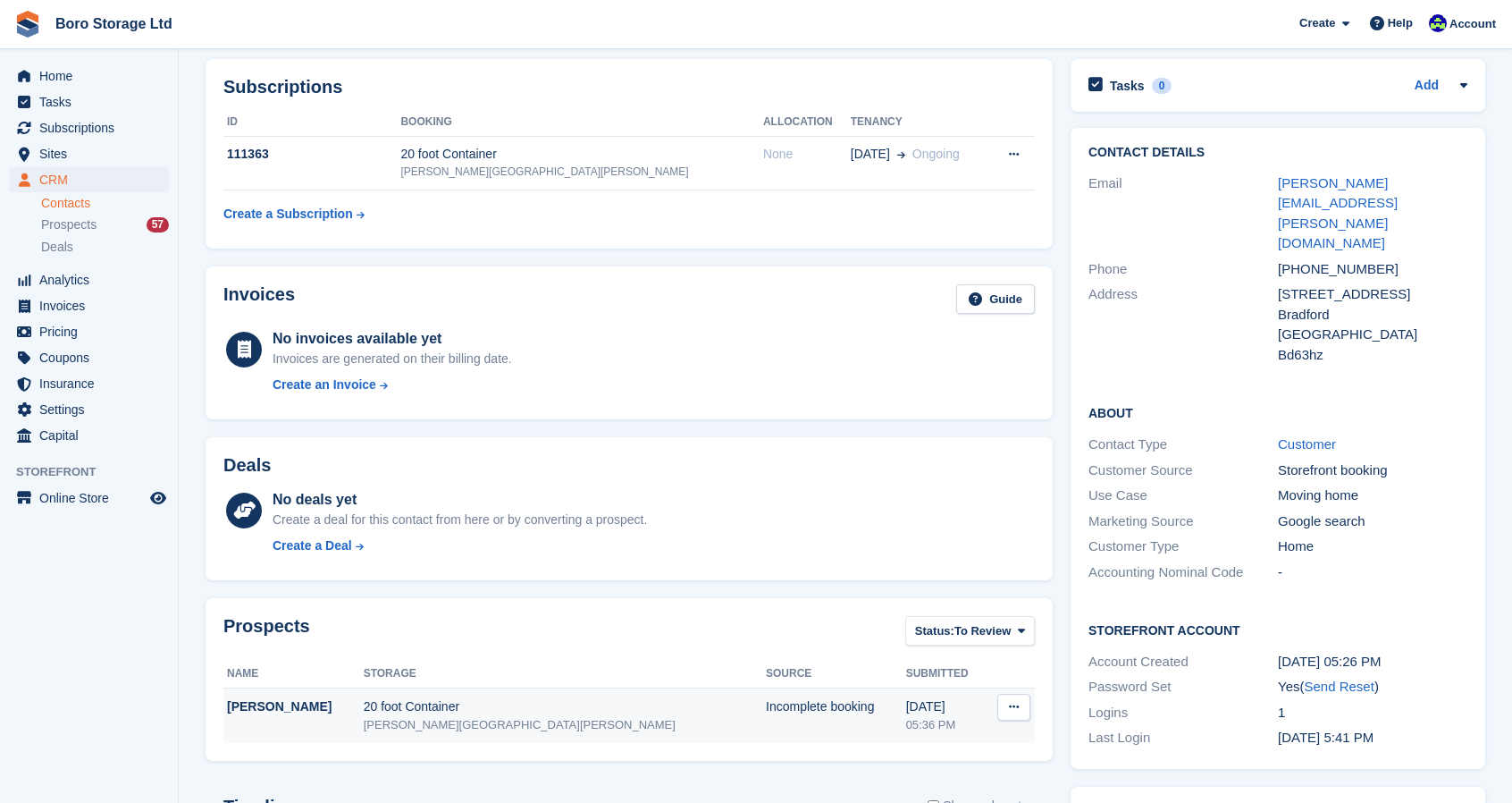
scroll to position [0, 0]
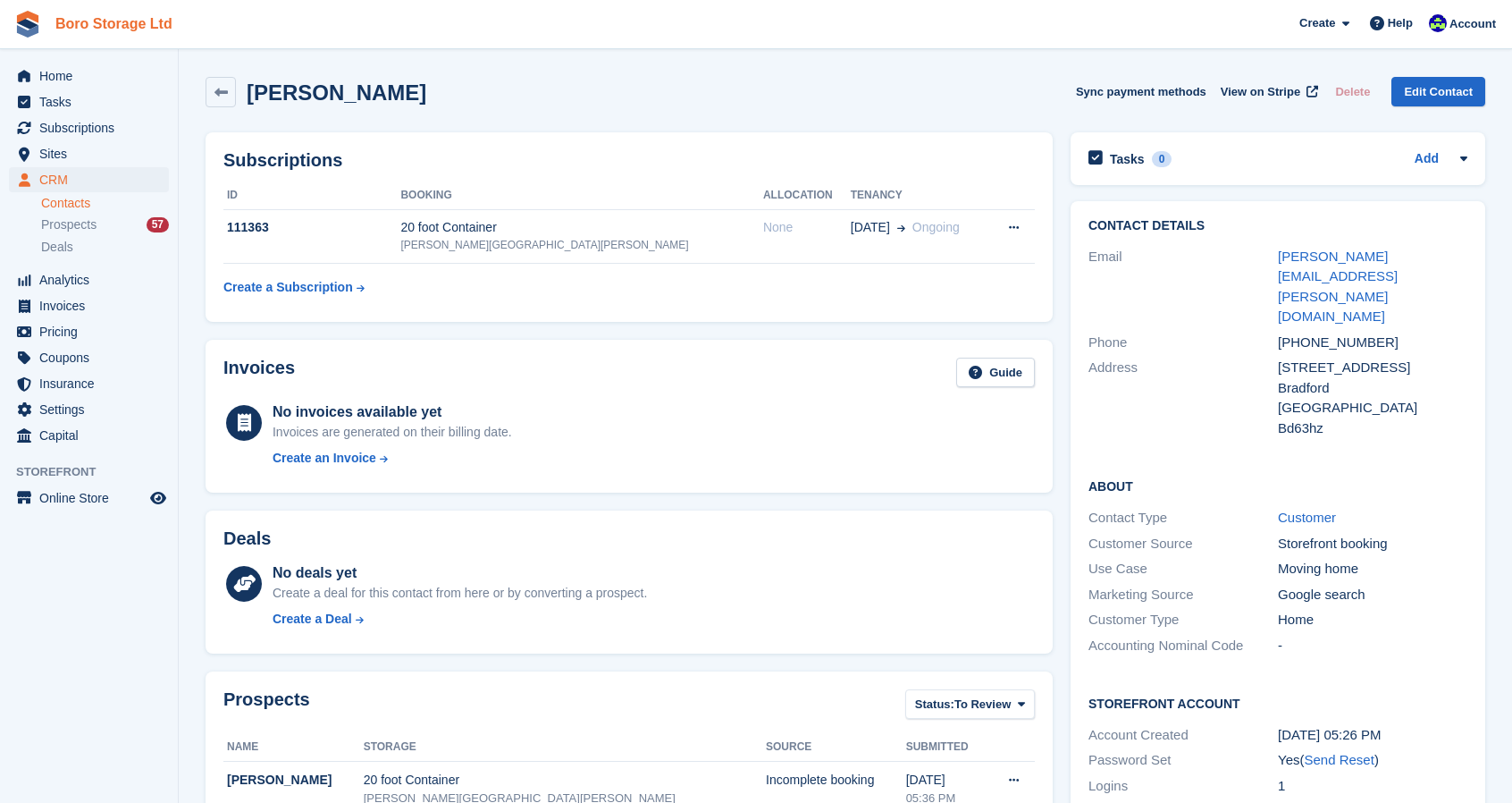
click at [100, 27] on link "Boro Storage Ltd" at bounding box center [114, 23] width 131 height 30
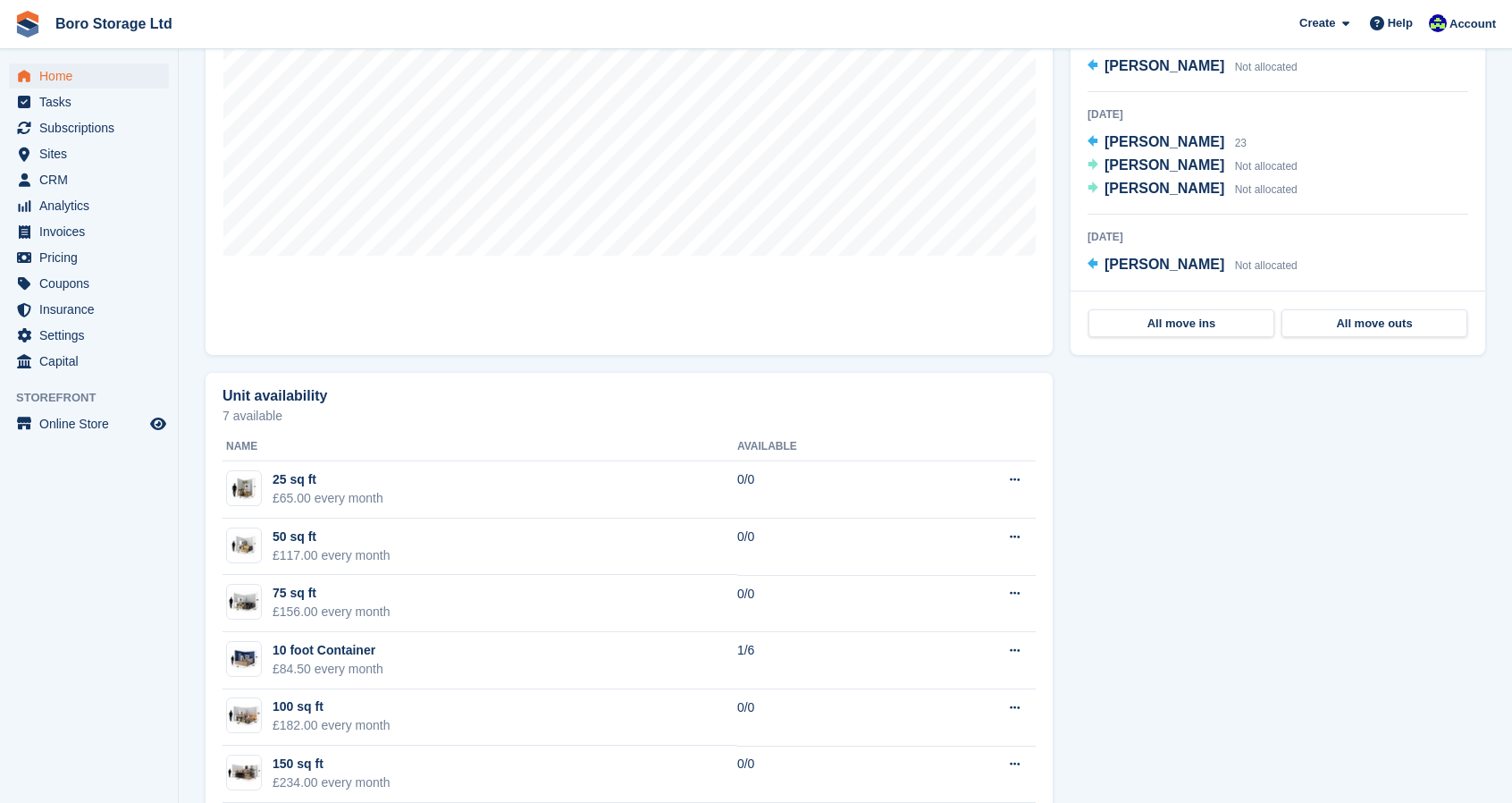
scroll to position [693, 0]
click at [1144, 459] on div "Unit availability 7 available Name Available 25 sq ft £65.00 every month 0/0 Ed…" at bounding box center [845, 649] width 1297 height 576
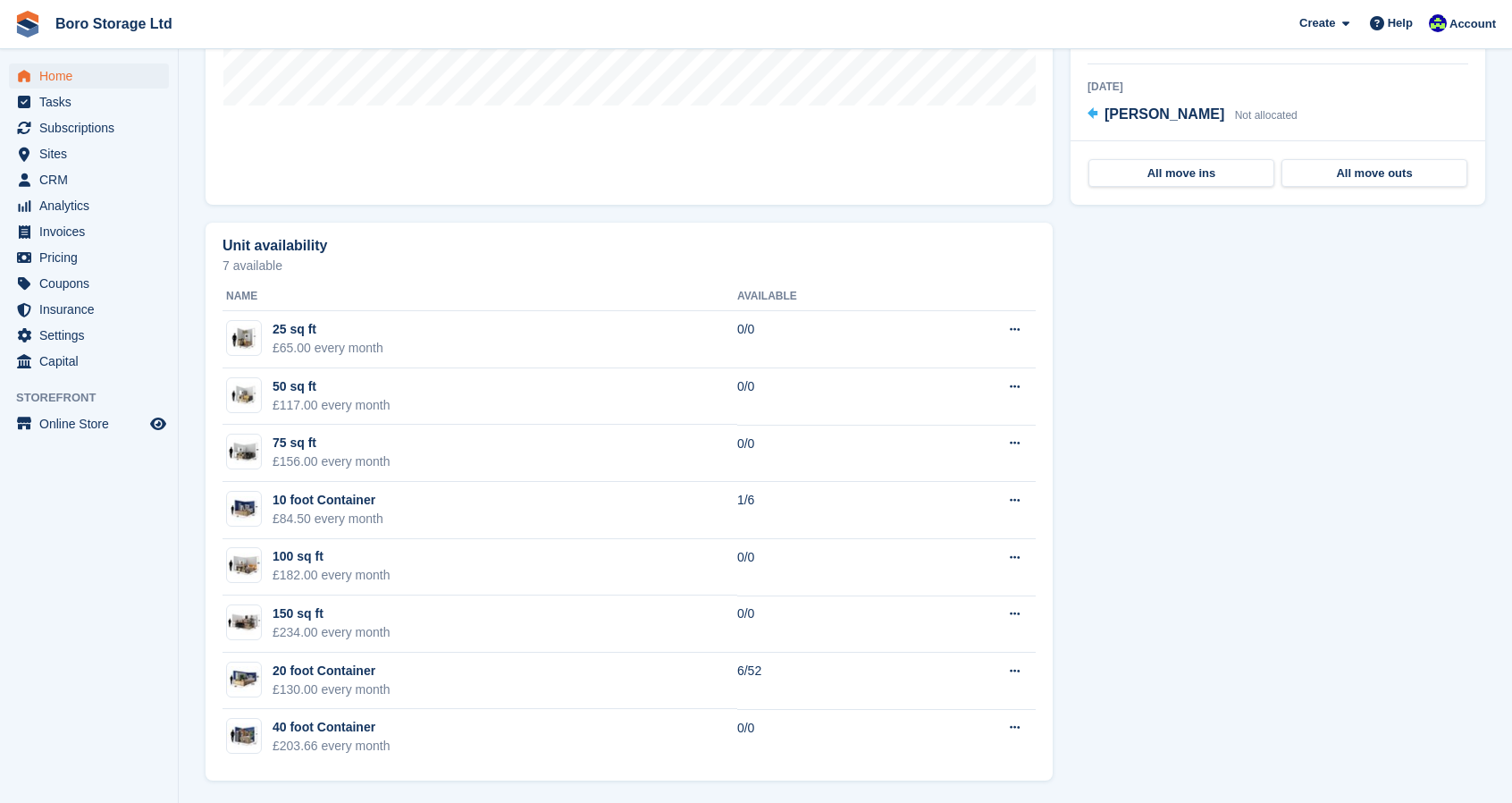
scroll to position [0, 0]
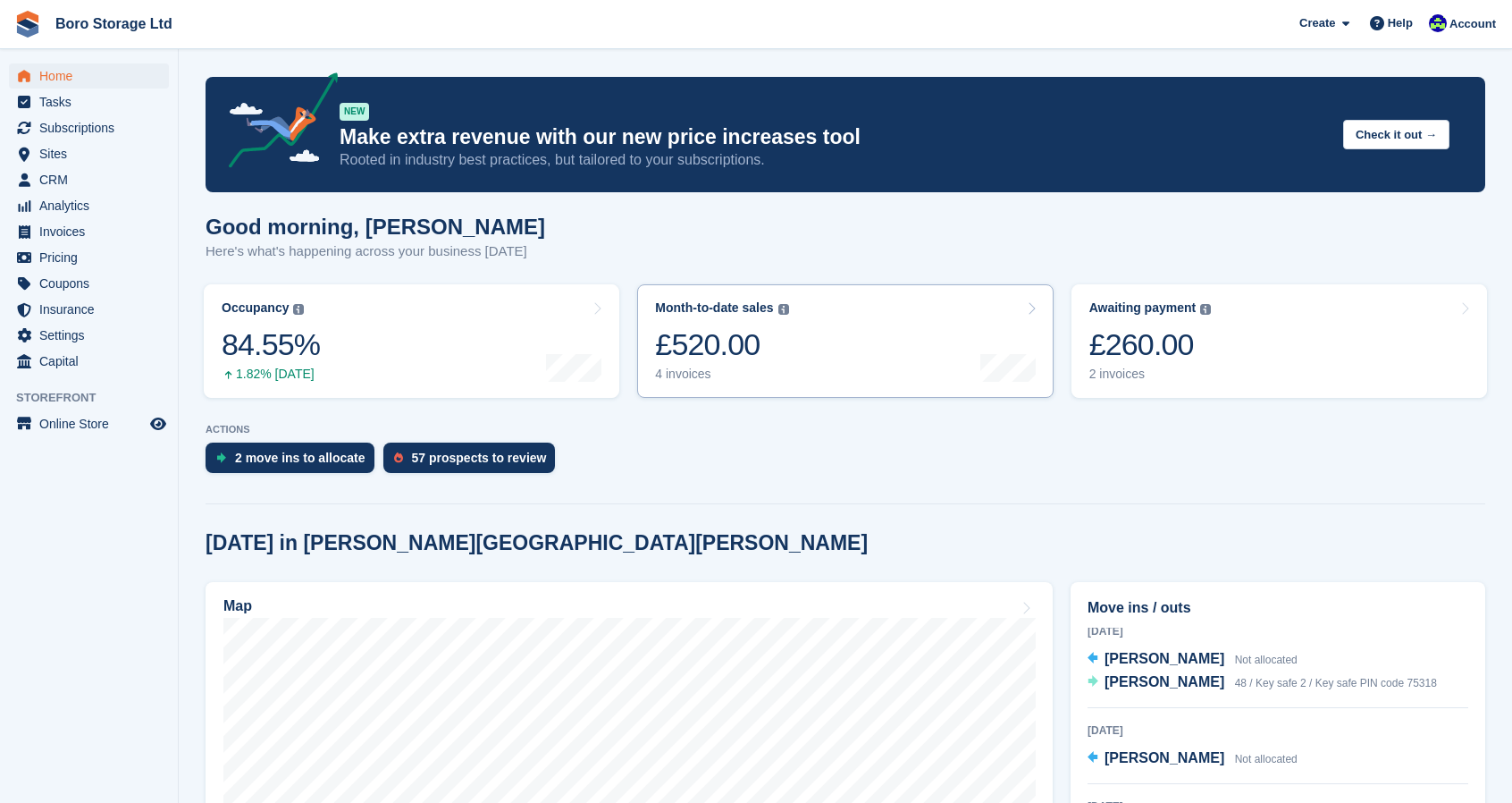
click at [743, 314] on div "Month-to-date sales" at bounding box center [714, 307] width 118 height 15
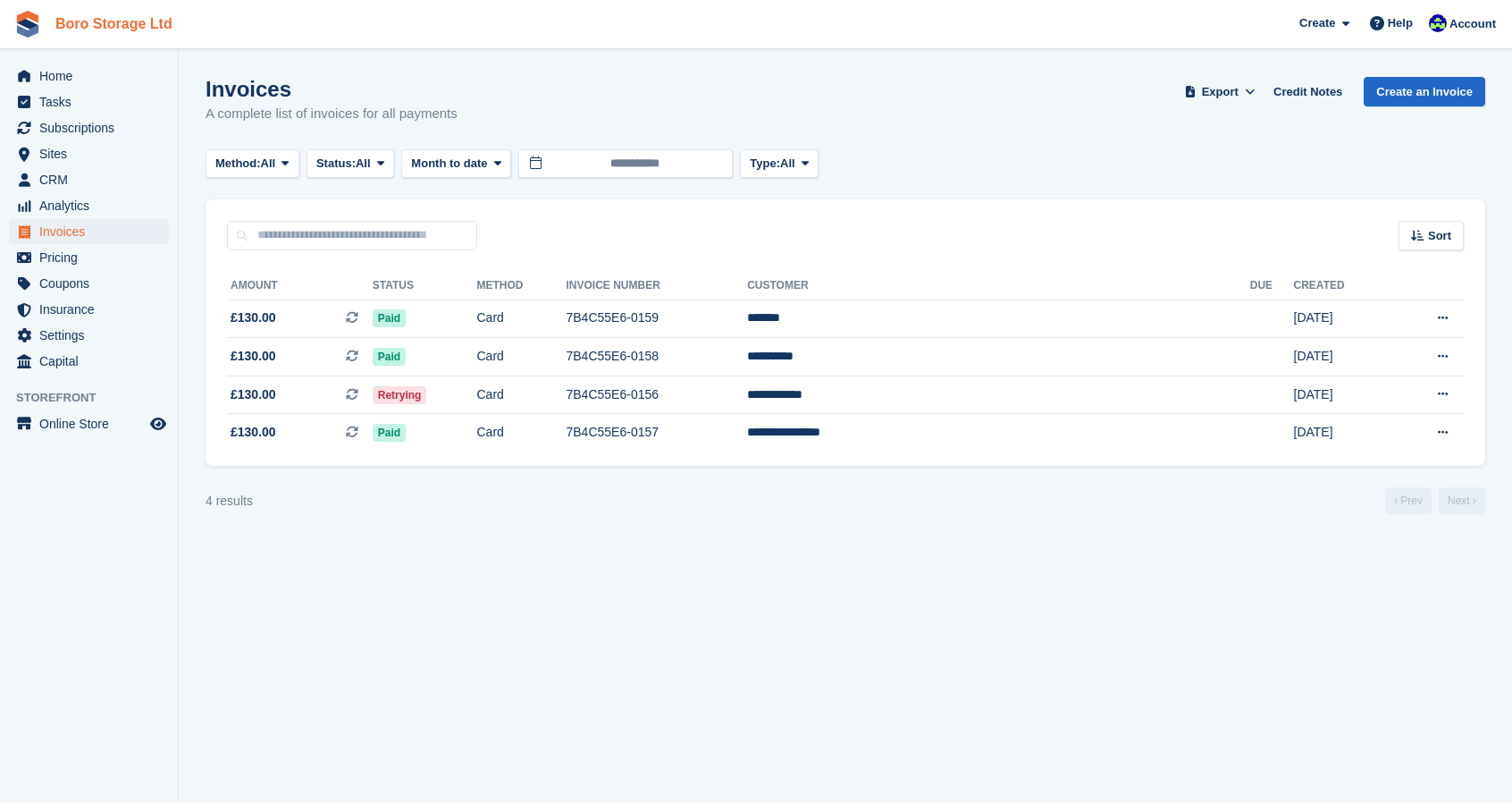
click at [117, 21] on link "Boro Storage Ltd" at bounding box center [114, 23] width 131 height 30
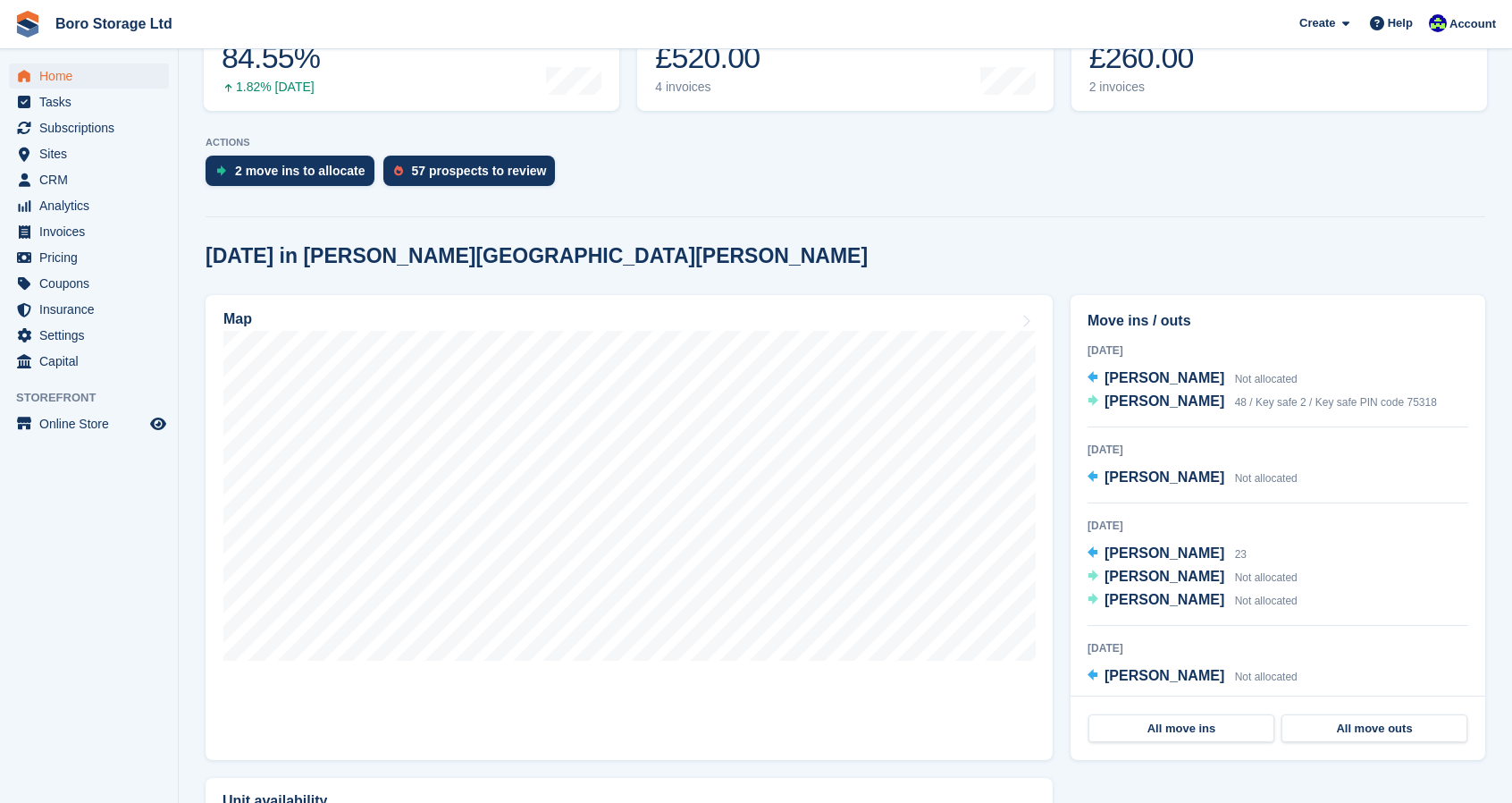
scroll to position [291, 0]
